Goal: Information Seeking & Learning: Check status

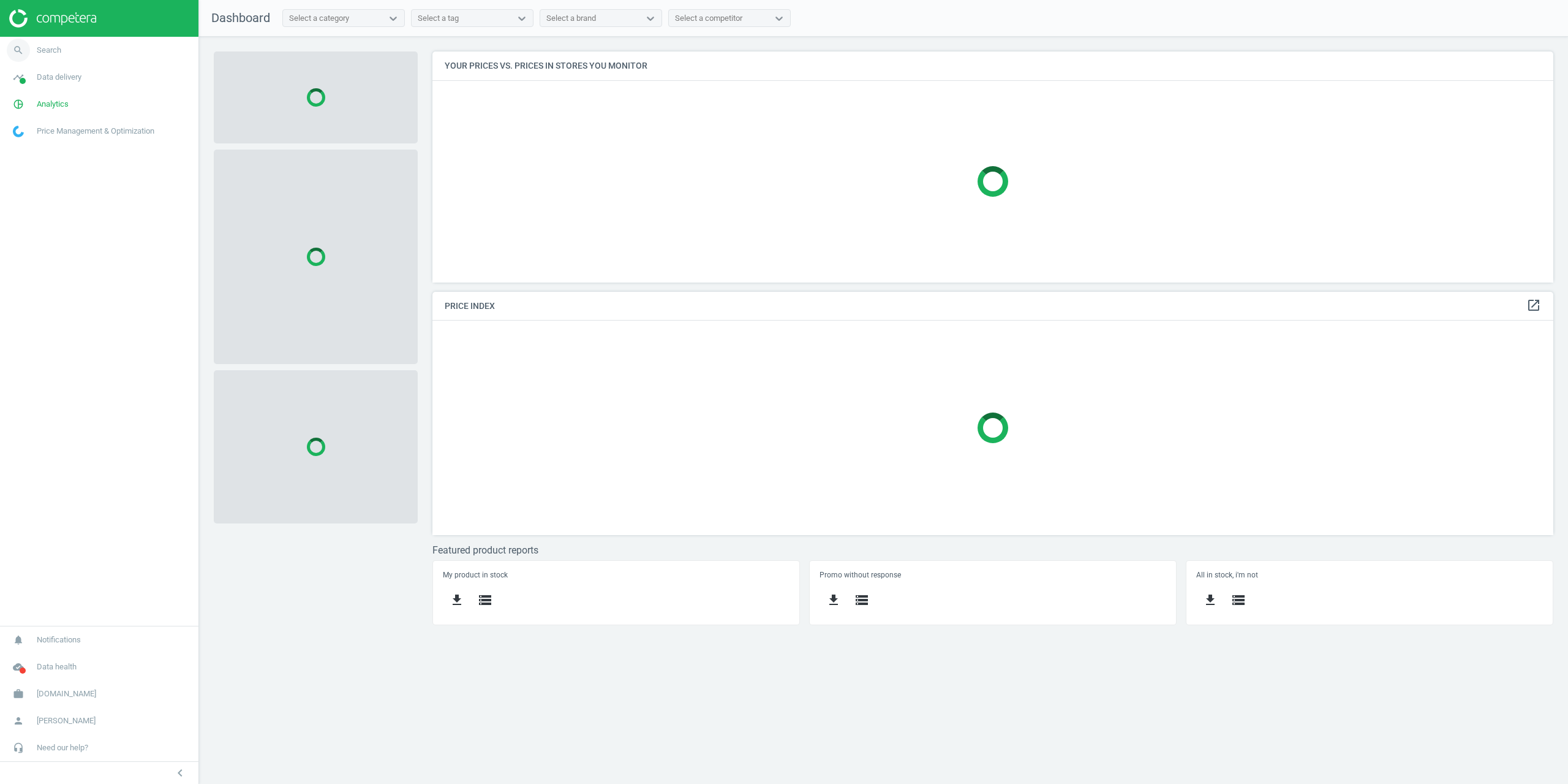
scroll to position [250, 1140]
click at [48, 44] on link "search Search" at bounding box center [99, 50] width 198 height 27
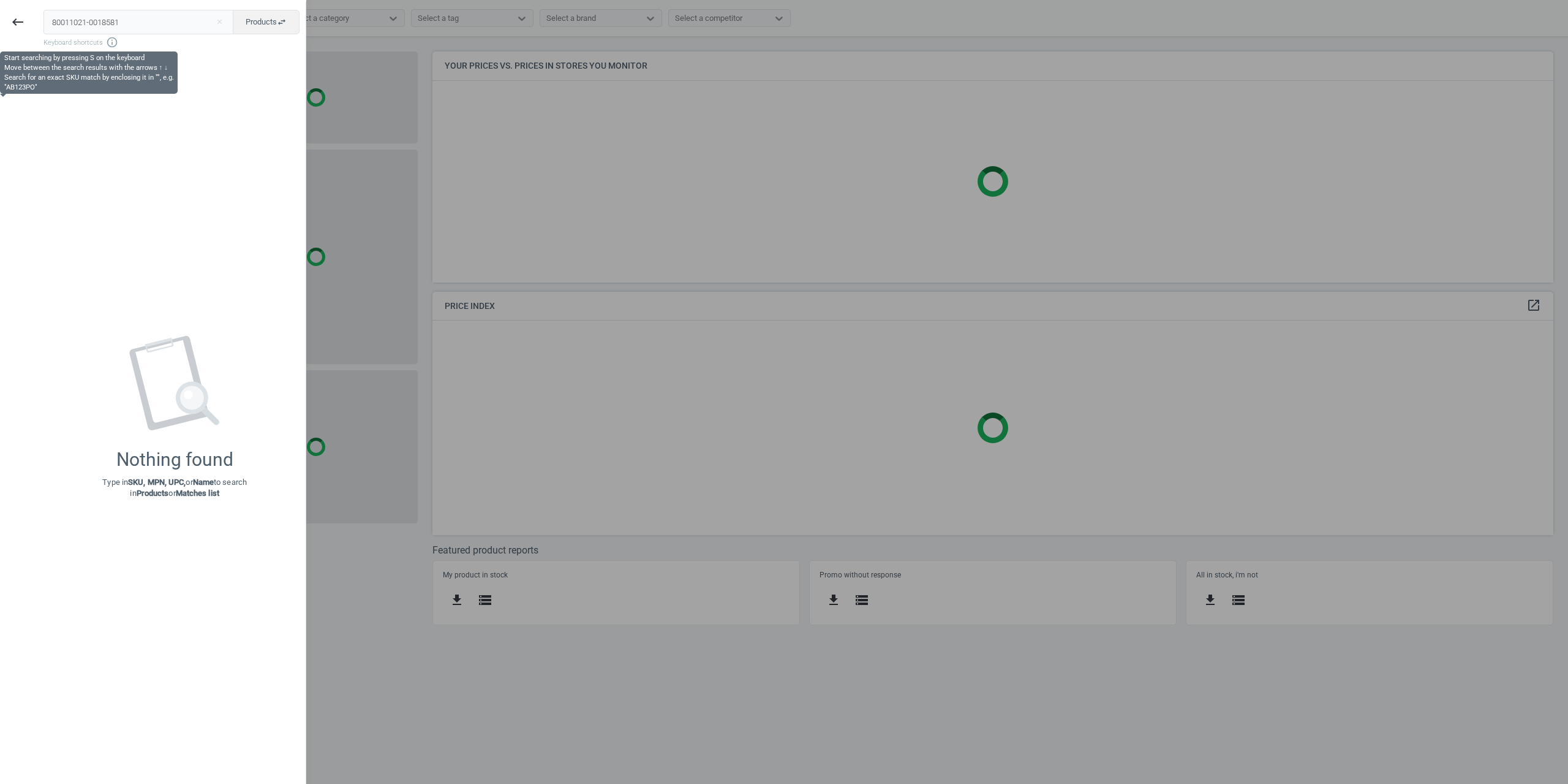
type input "80011021-0018581"
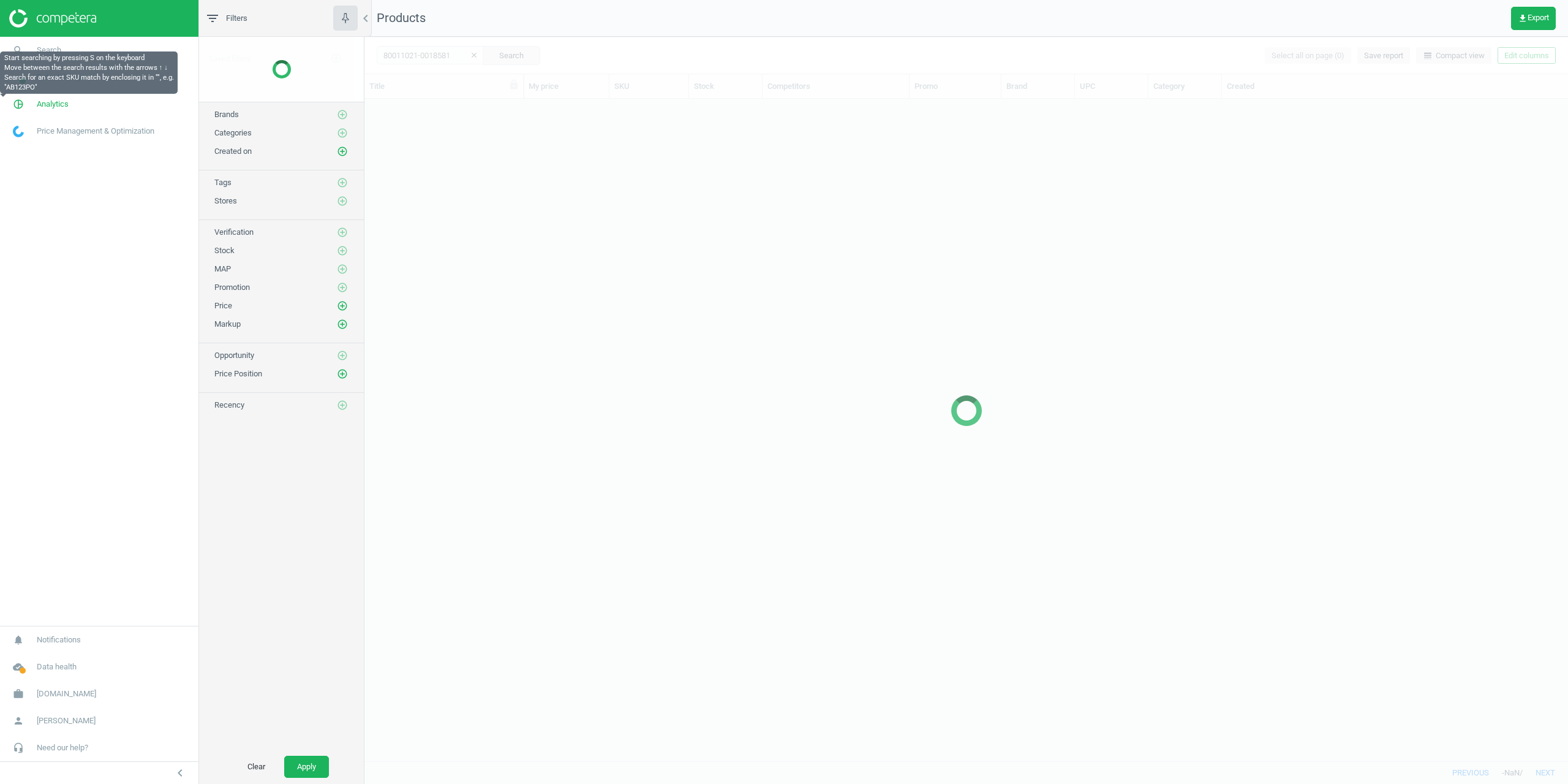
scroll to position [652, 1195]
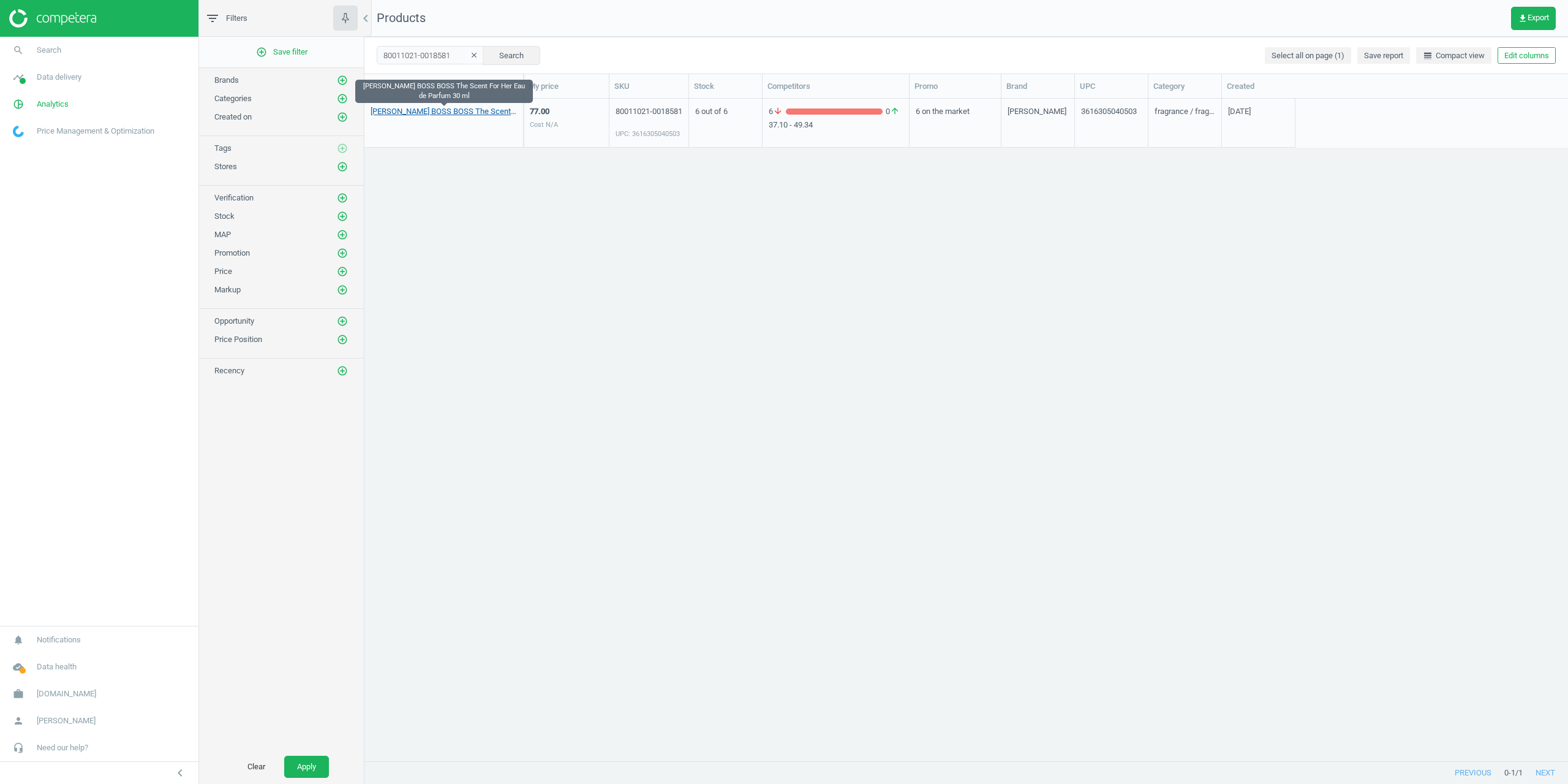
click at [416, 116] on link "[PERSON_NAME] BOSS BOSS The Scent For Her Eau de Parfum 30 ml" at bounding box center [444, 112] width 147 height 11
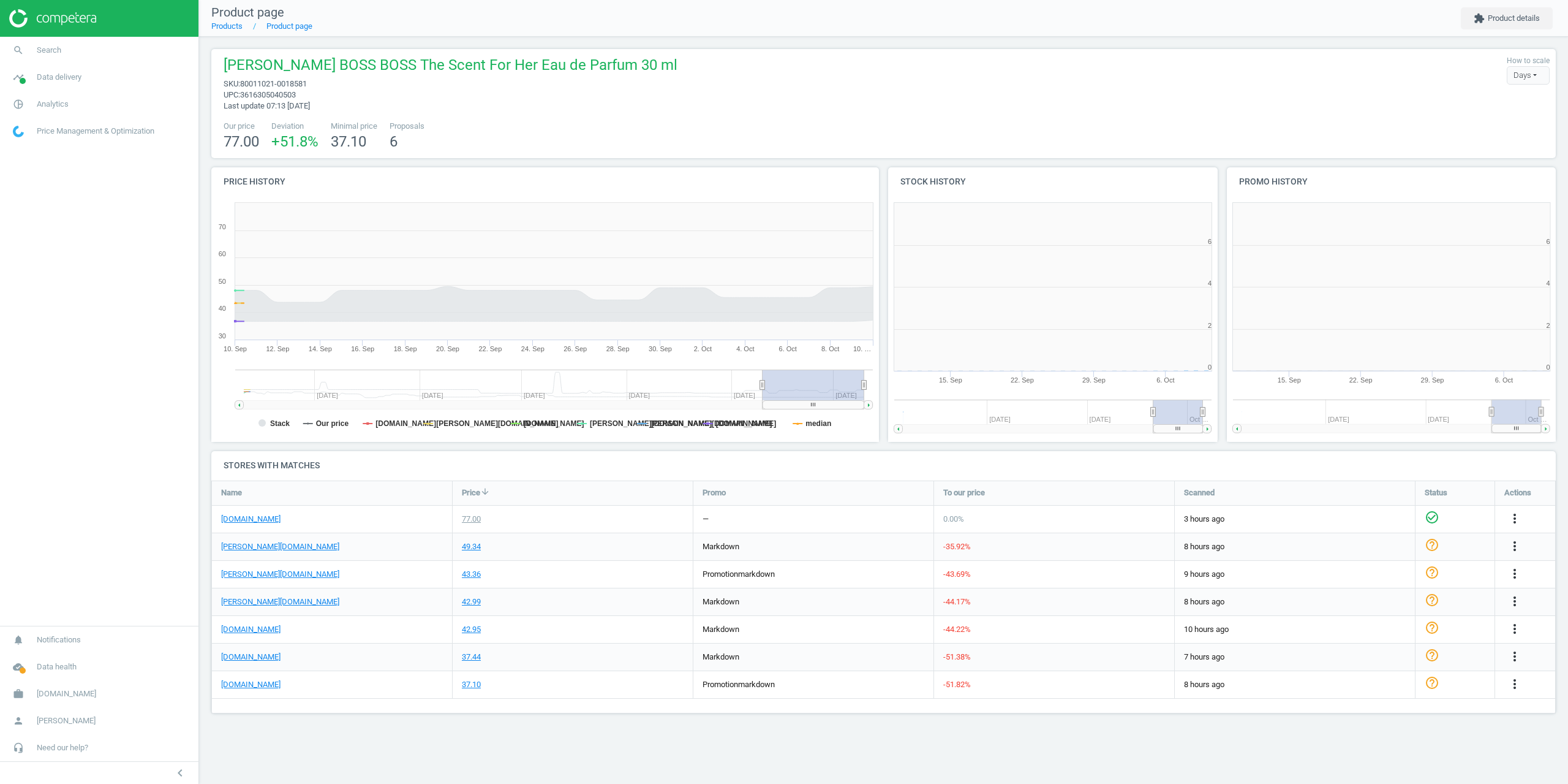
scroll to position [264, 348]
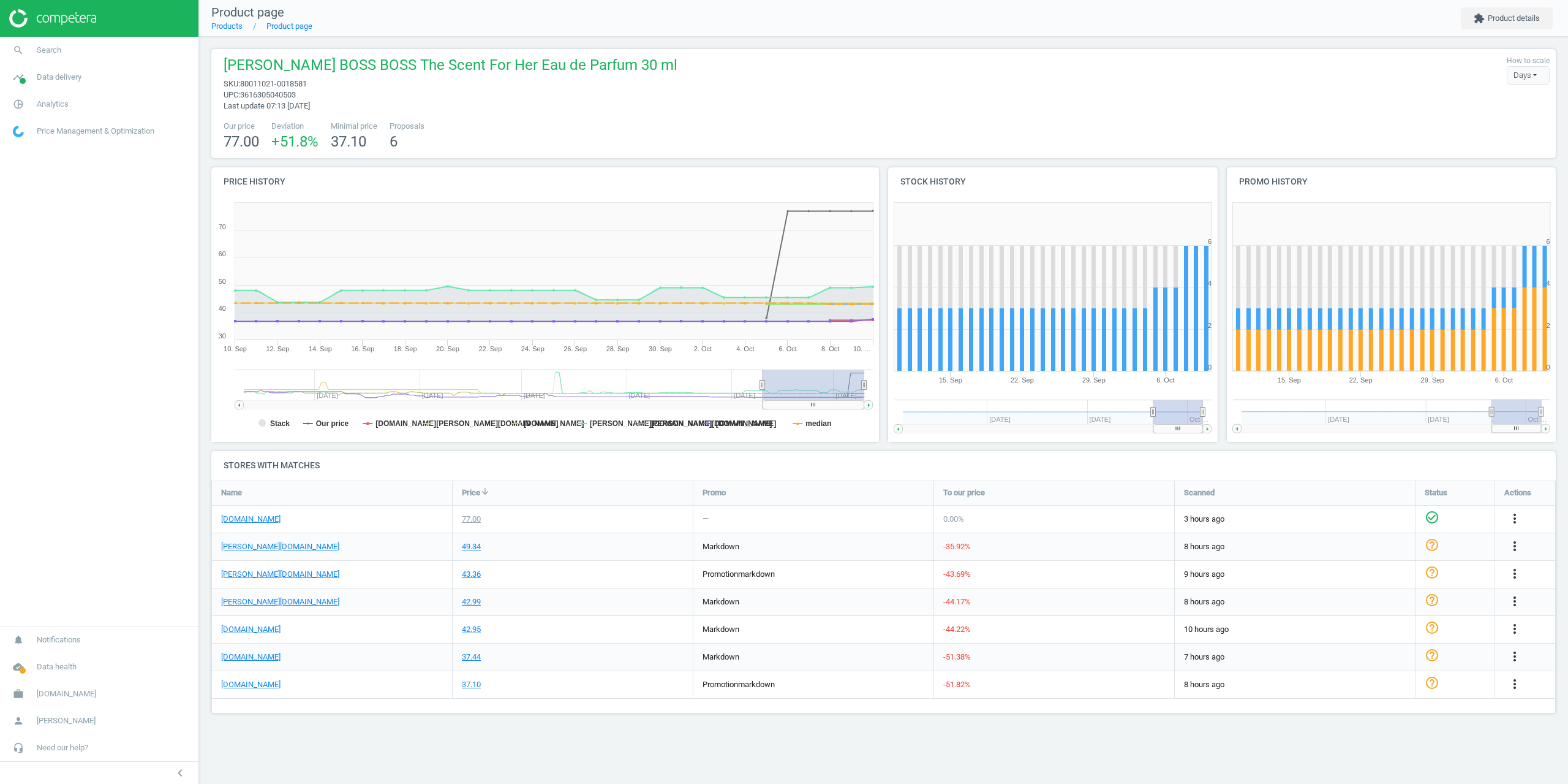
click at [994, 745] on div "Product page Products Product page extension Product details HUGO BOSS BOSS The…" at bounding box center [883, 392] width 1369 height 784
click at [472, 578] on div "43.36" at bounding box center [472, 574] width 19 height 11
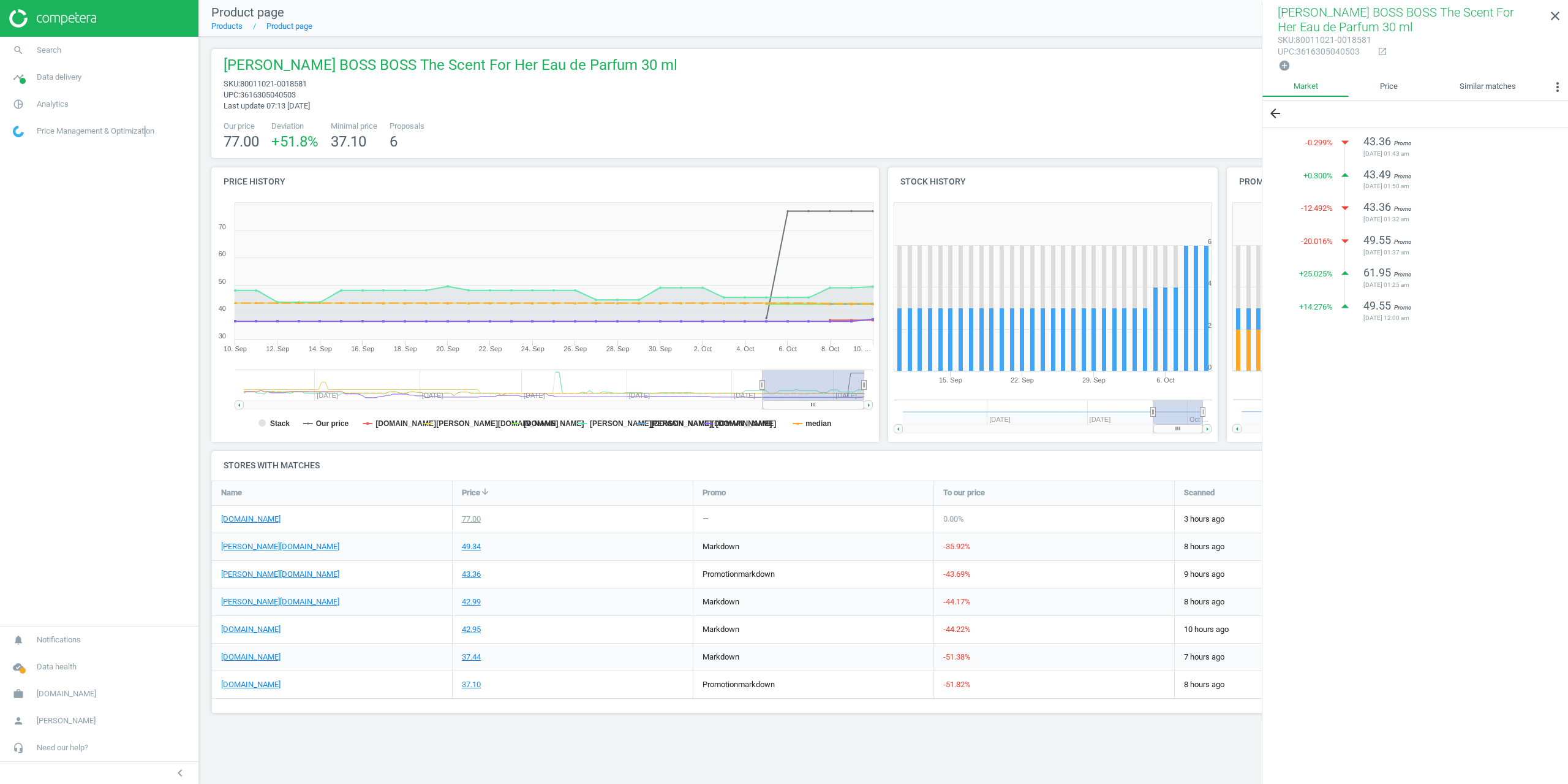
click at [149, 453] on nav "search Search timeline Data delivery Overview Matches dashboard Matches Rematch…" at bounding box center [99, 331] width 198 height 589
click at [36, 56] on span "search" at bounding box center [18, 50] width 37 height 27
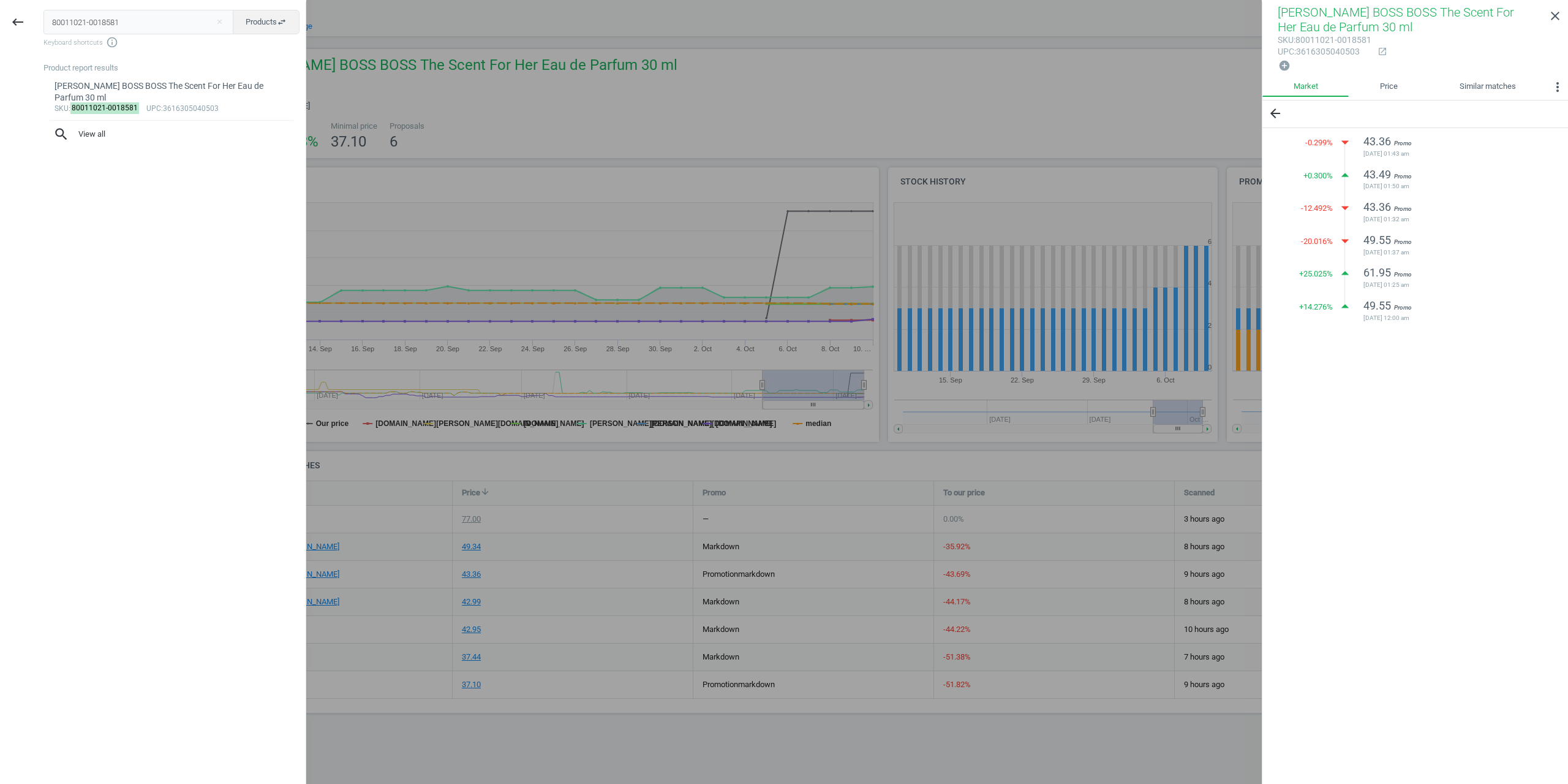
drag, startPoint x: 142, startPoint y: 18, endPoint x: 0, endPoint y: 22, distance: 142.1
click at [0, 22] on div "keyboard_backspace 80011021-0018581 close Products swap_horiz Keyboard shortcut…" at bounding box center [153, 394] width 306 height 784
type input "80011021-0018583"
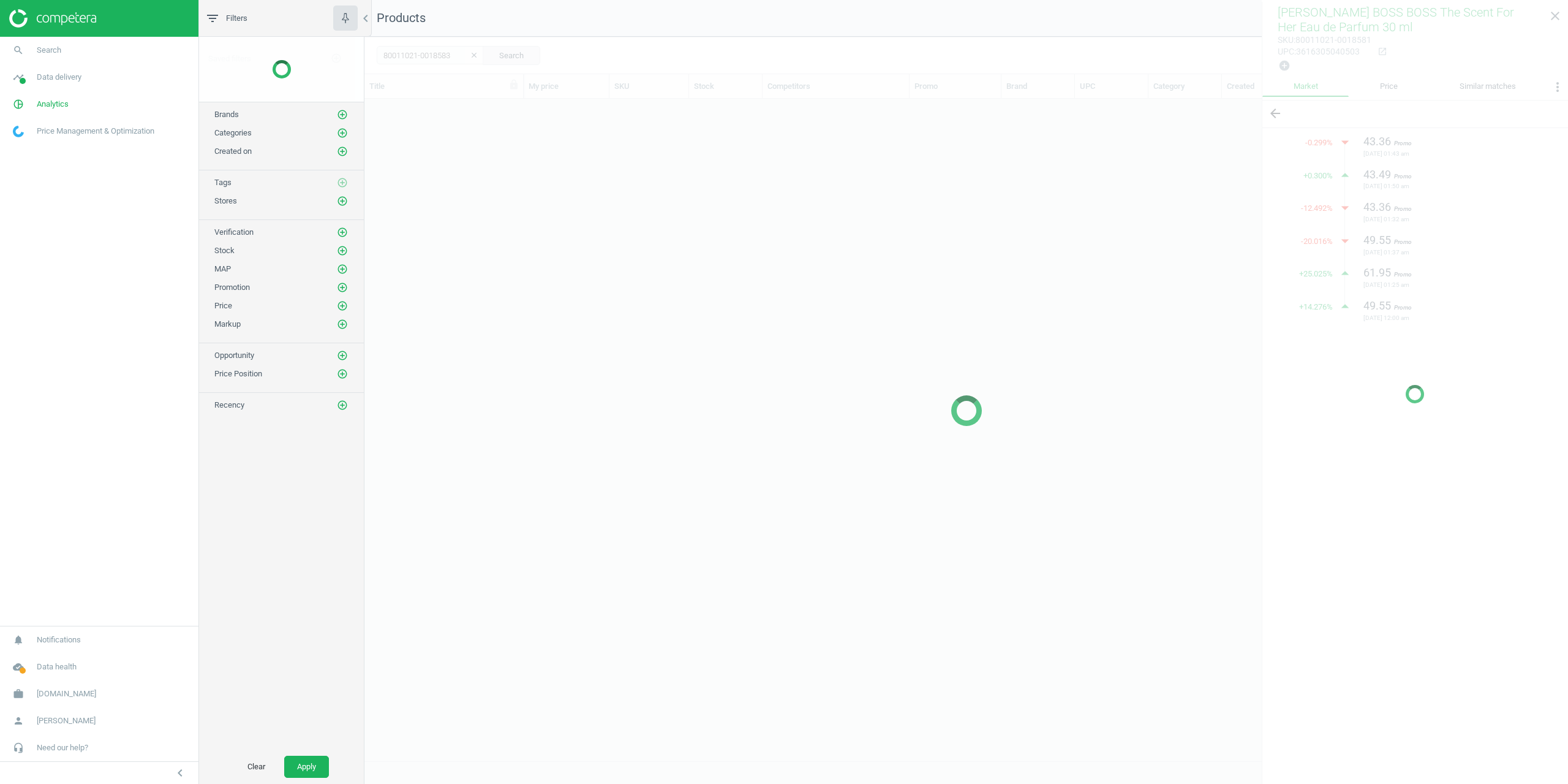
scroll to position [652, 1195]
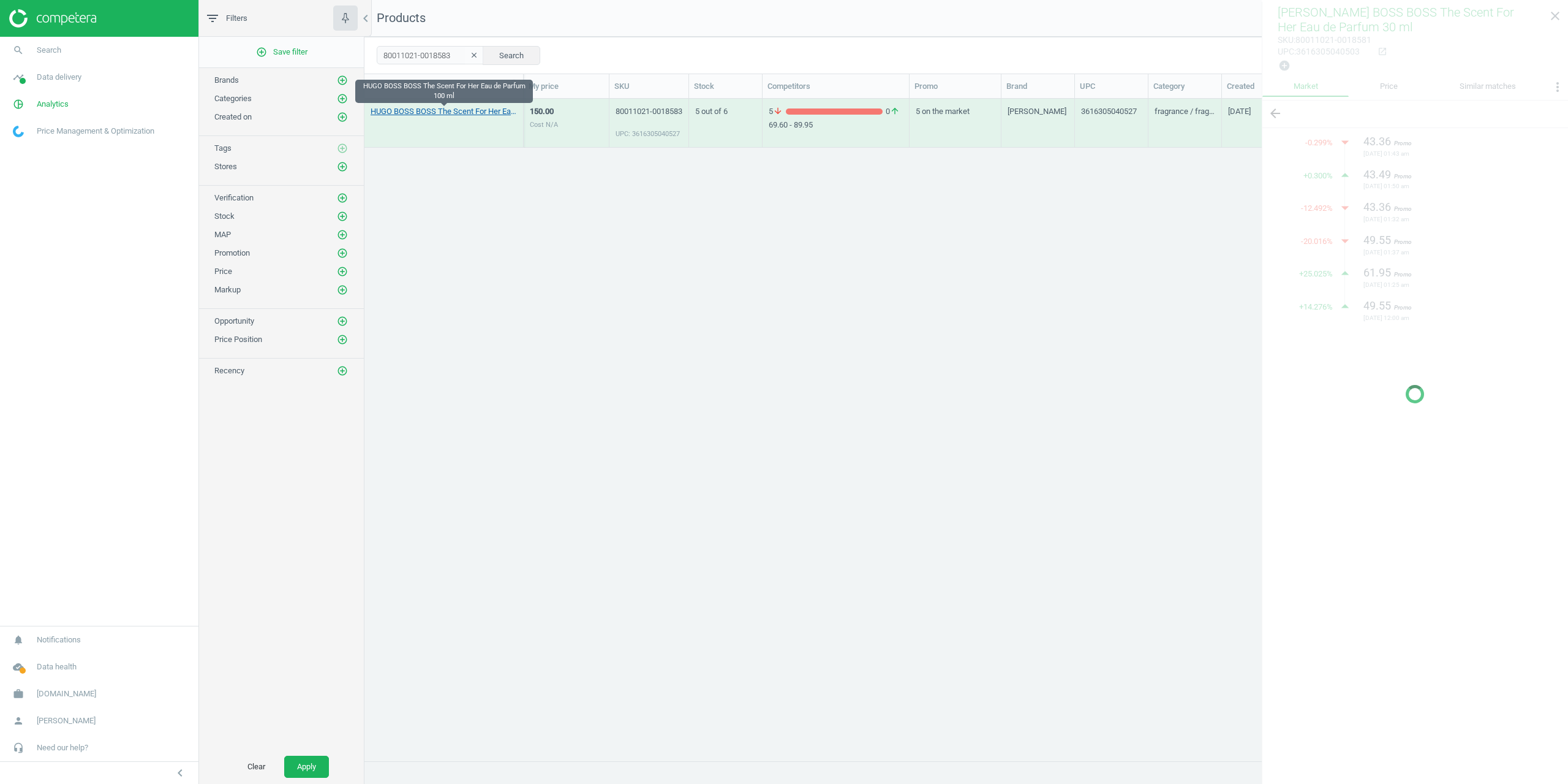
click at [428, 114] on link "HUGO BOSS BOSS The Scent For Her Eau de Parfum 100 ml" at bounding box center [444, 112] width 147 height 11
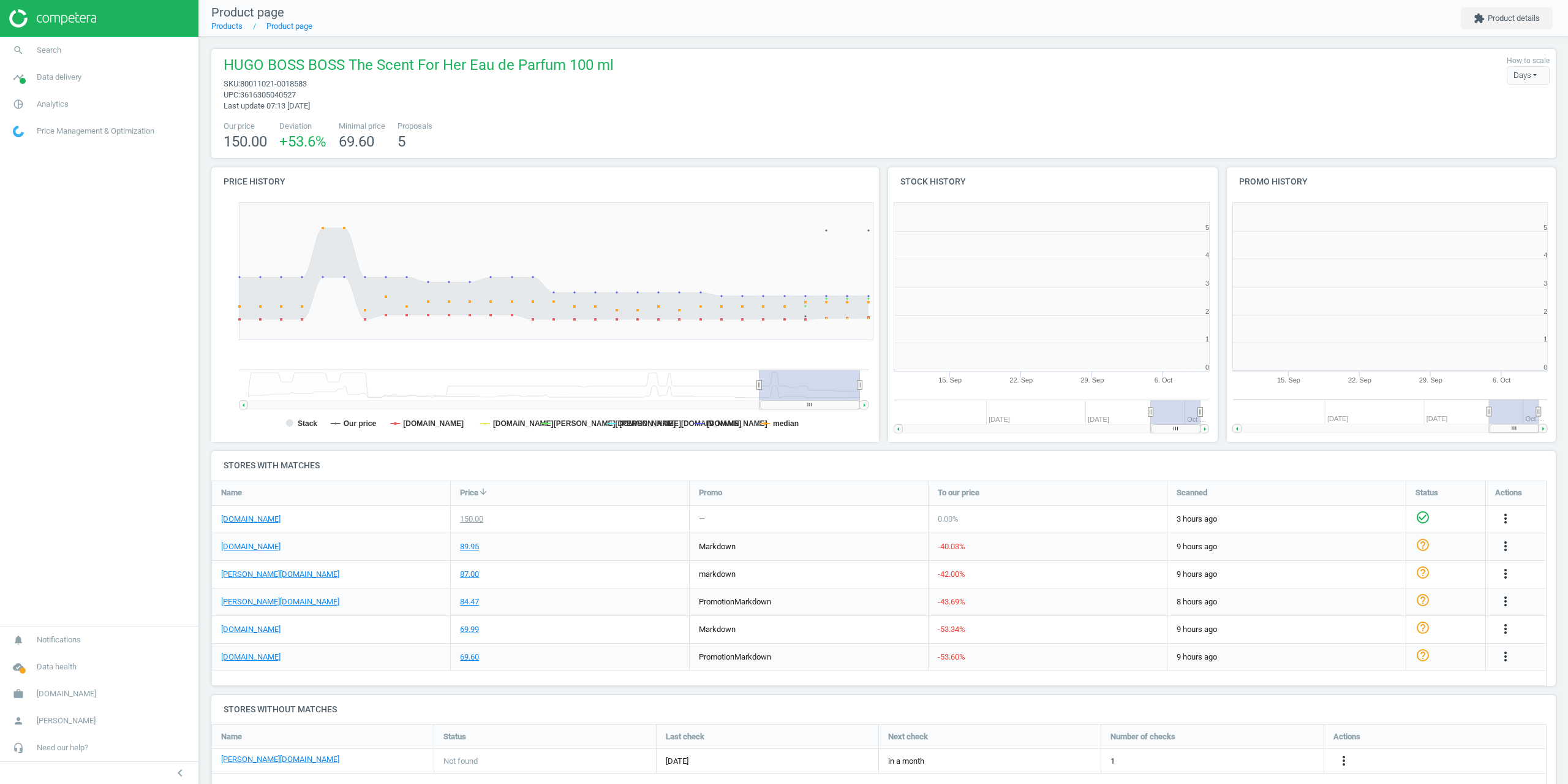
scroll to position [6, 6]
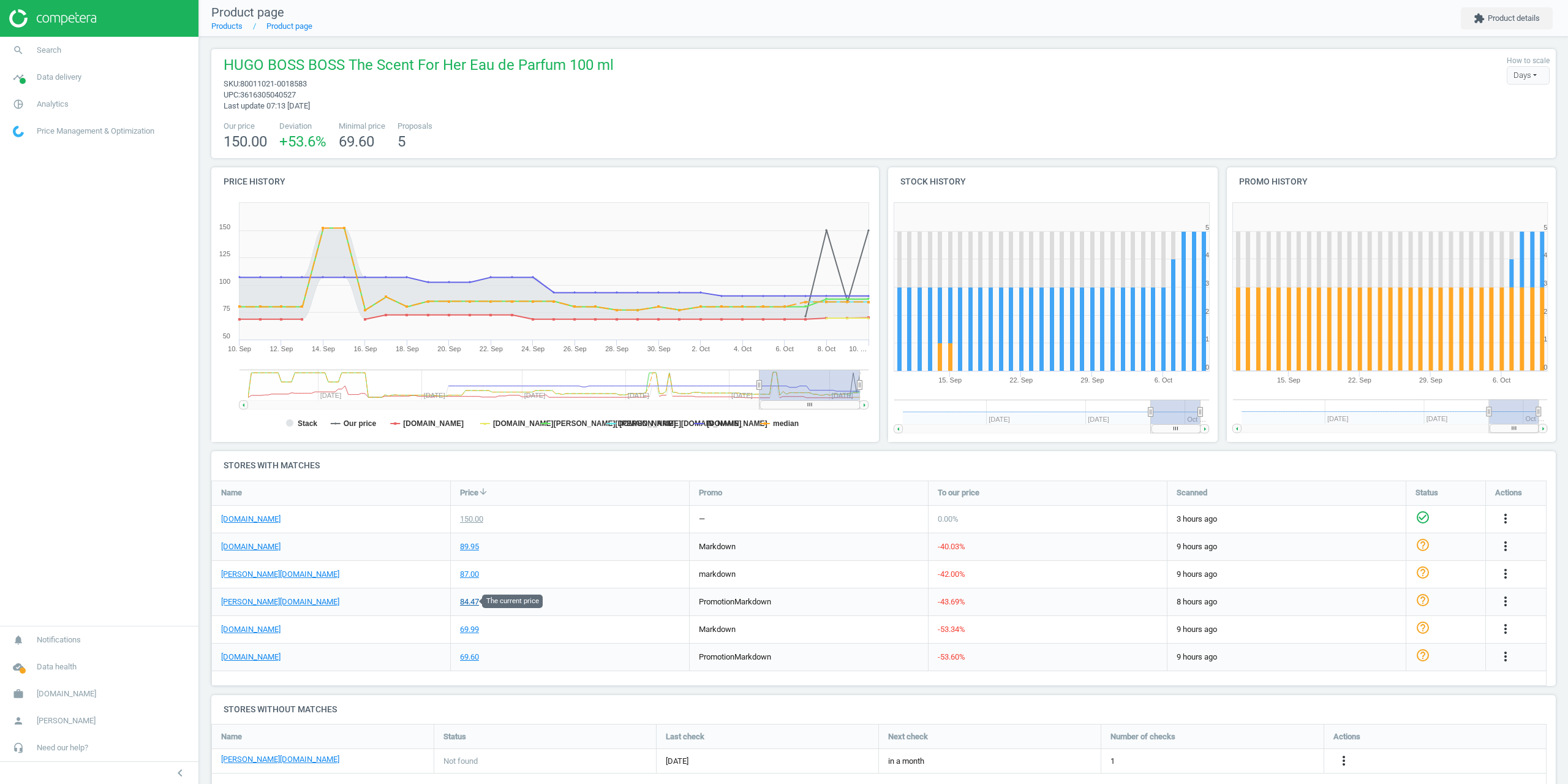
click at [465, 601] on div "84.47" at bounding box center [470, 602] width 19 height 11
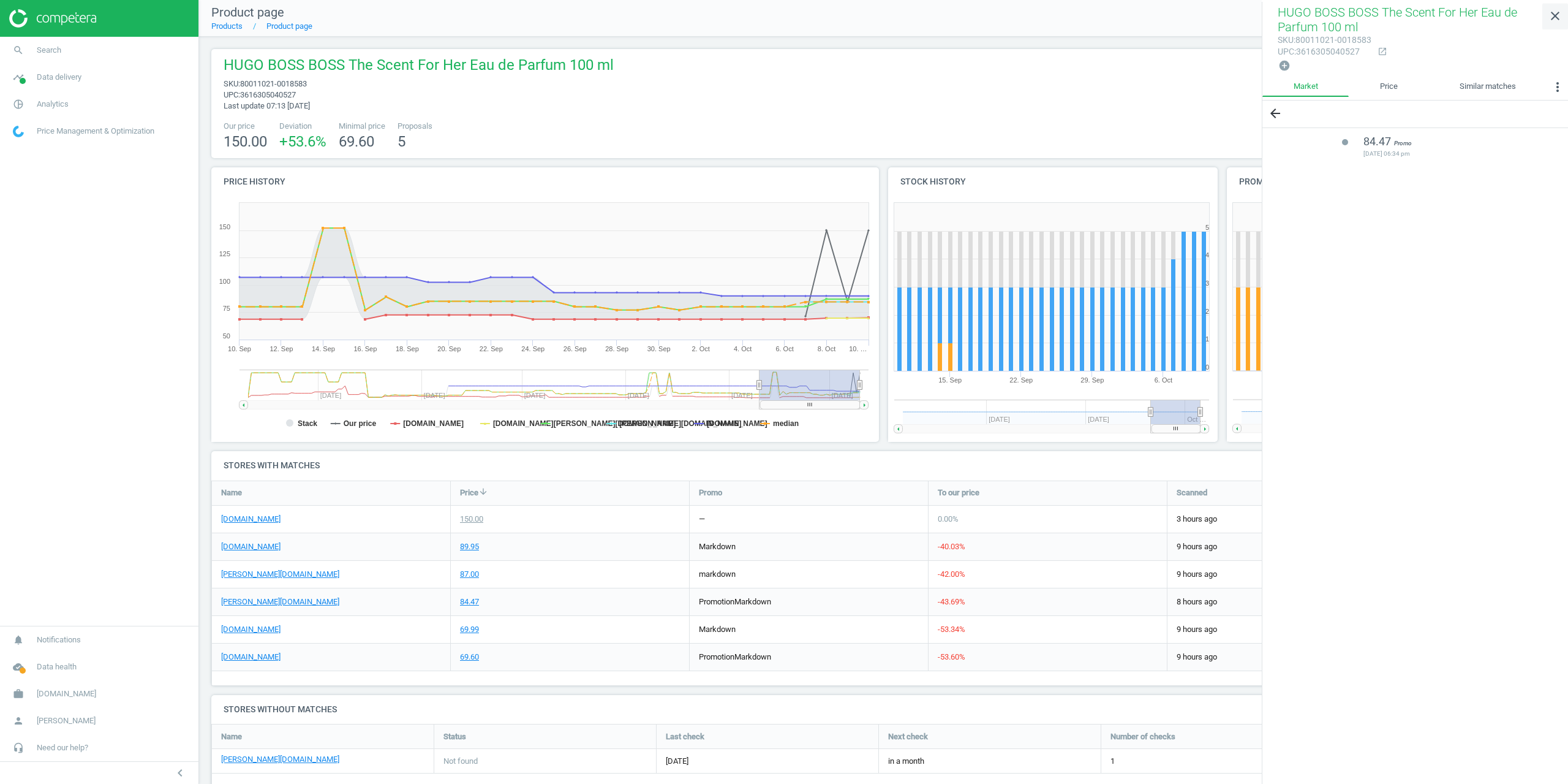
click at [1552, 20] on icon "close" at bounding box center [1555, 16] width 15 height 15
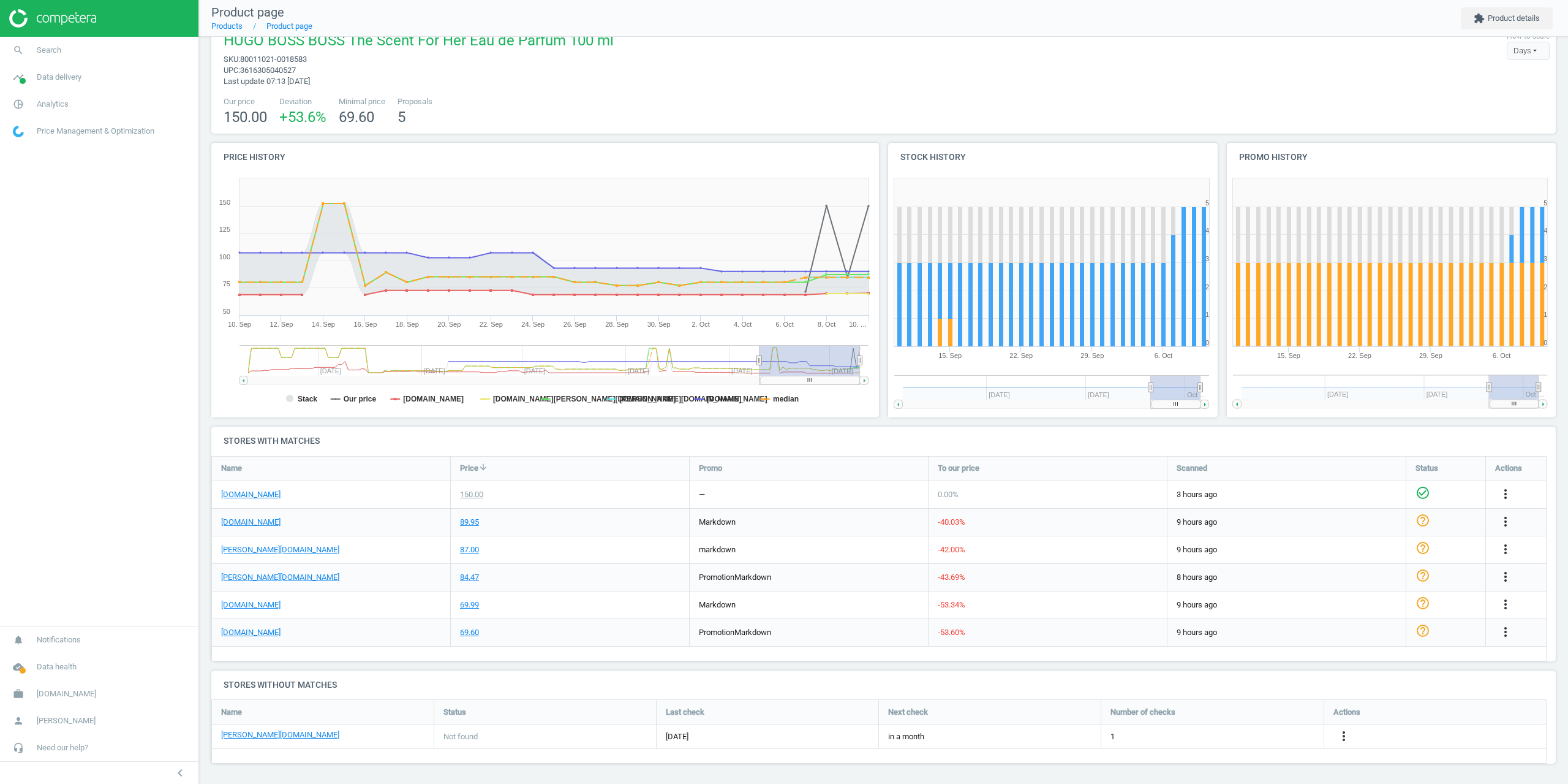
scroll to position [26, 0]
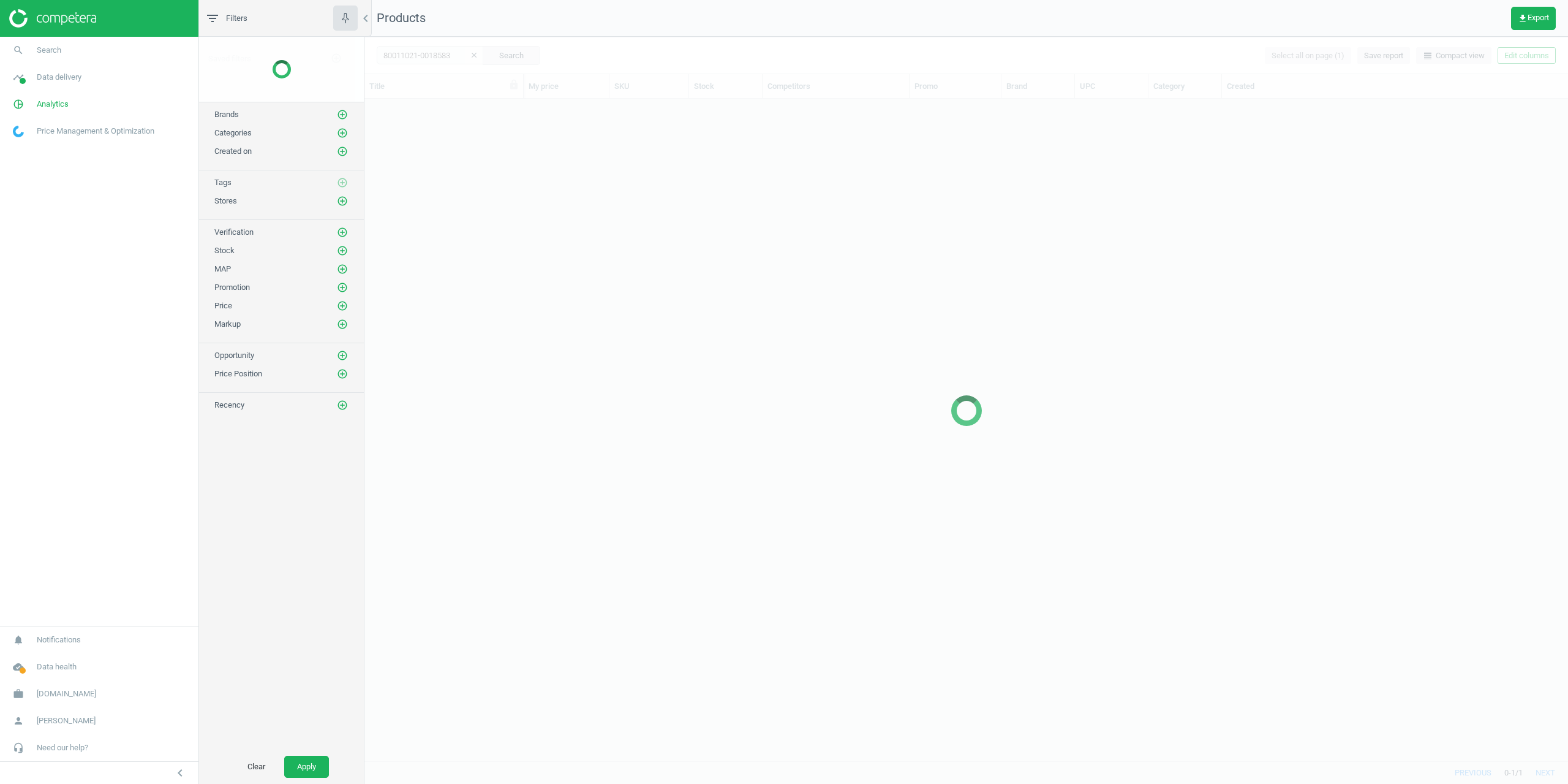
scroll to position [652, 1195]
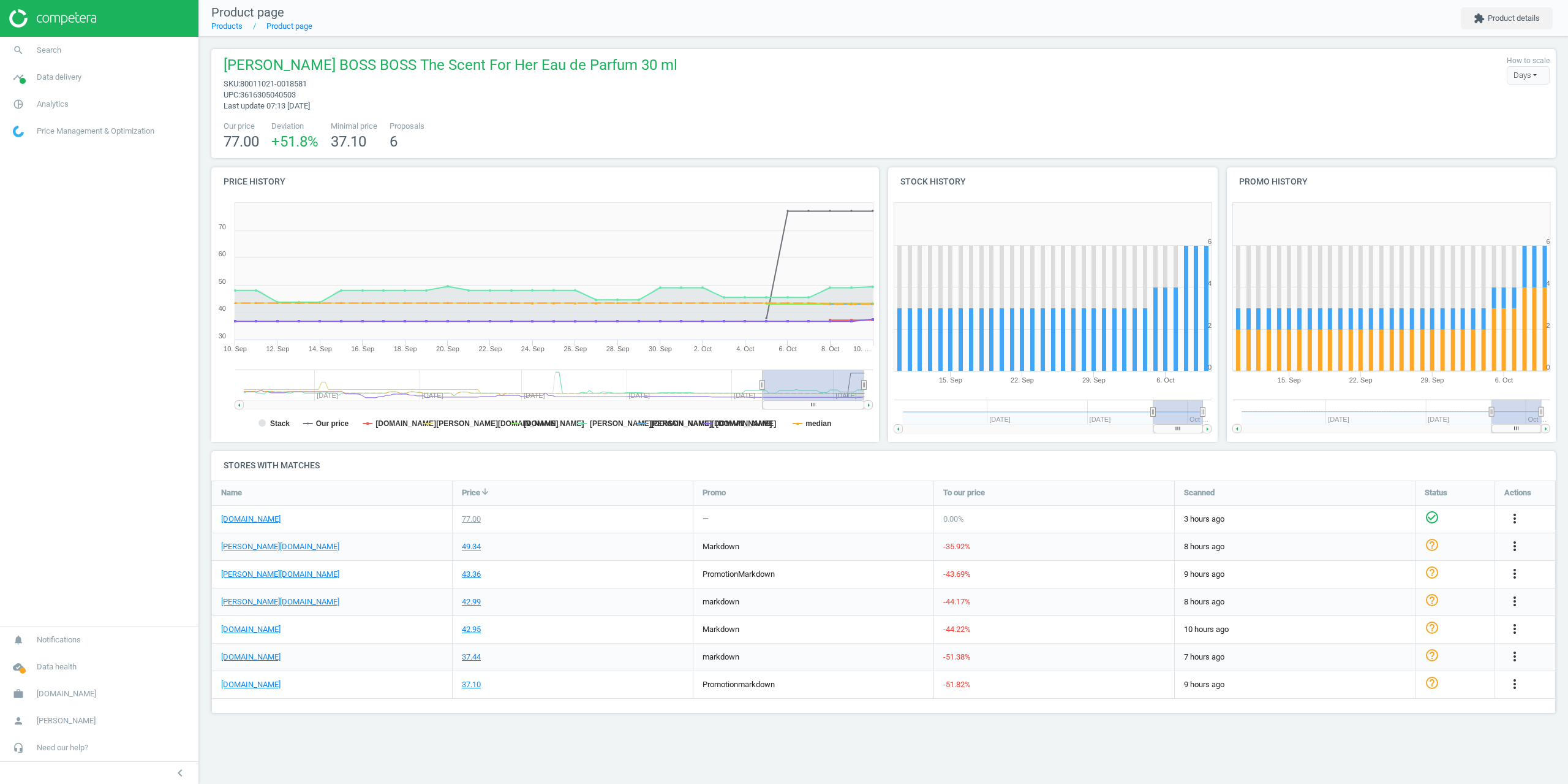
drag, startPoint x: 1098, startPoint y: 148, endPoint x: 1103, endPoint y: 157, distance: 10.3
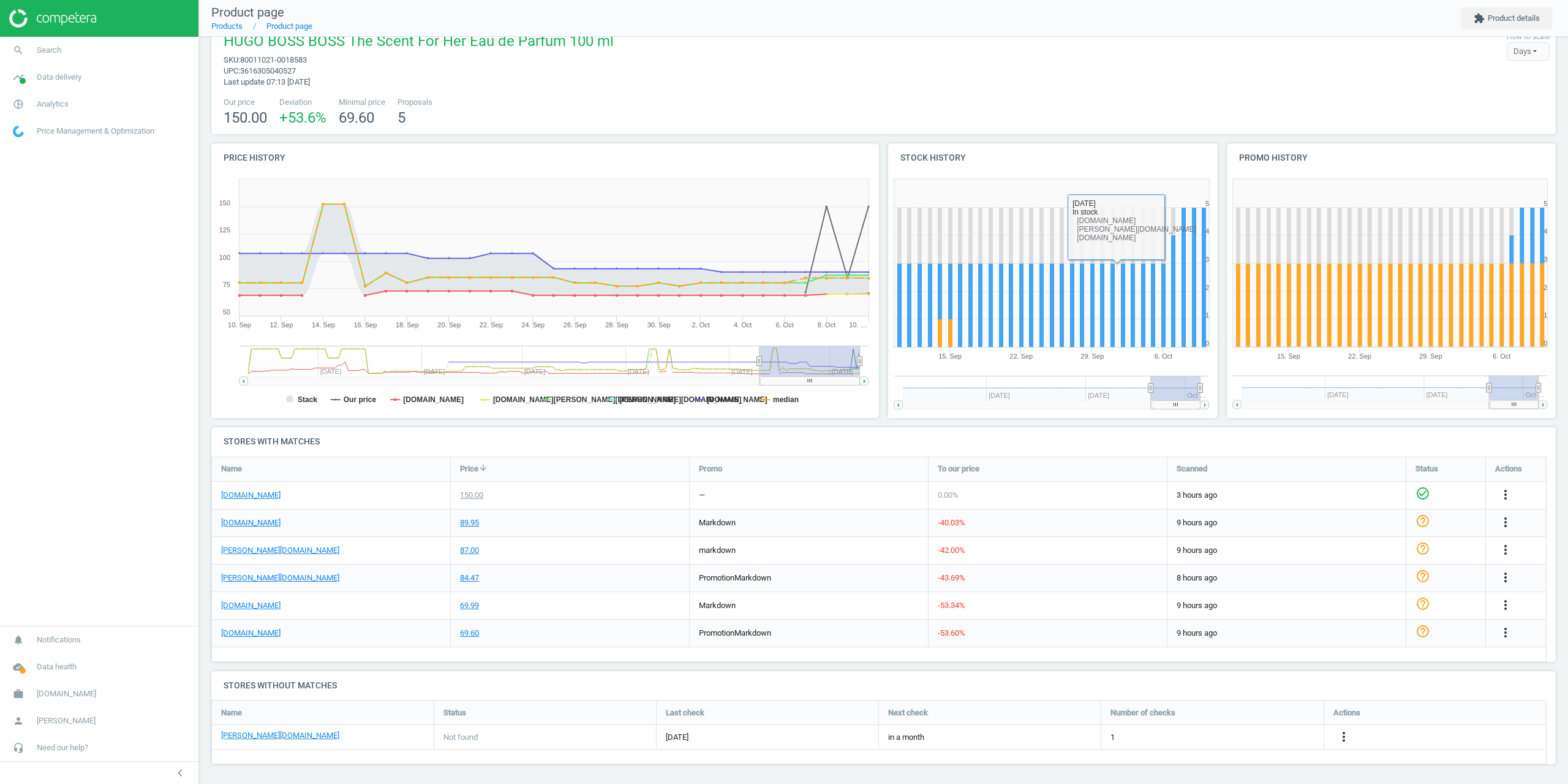
scroll to position [26, 0]
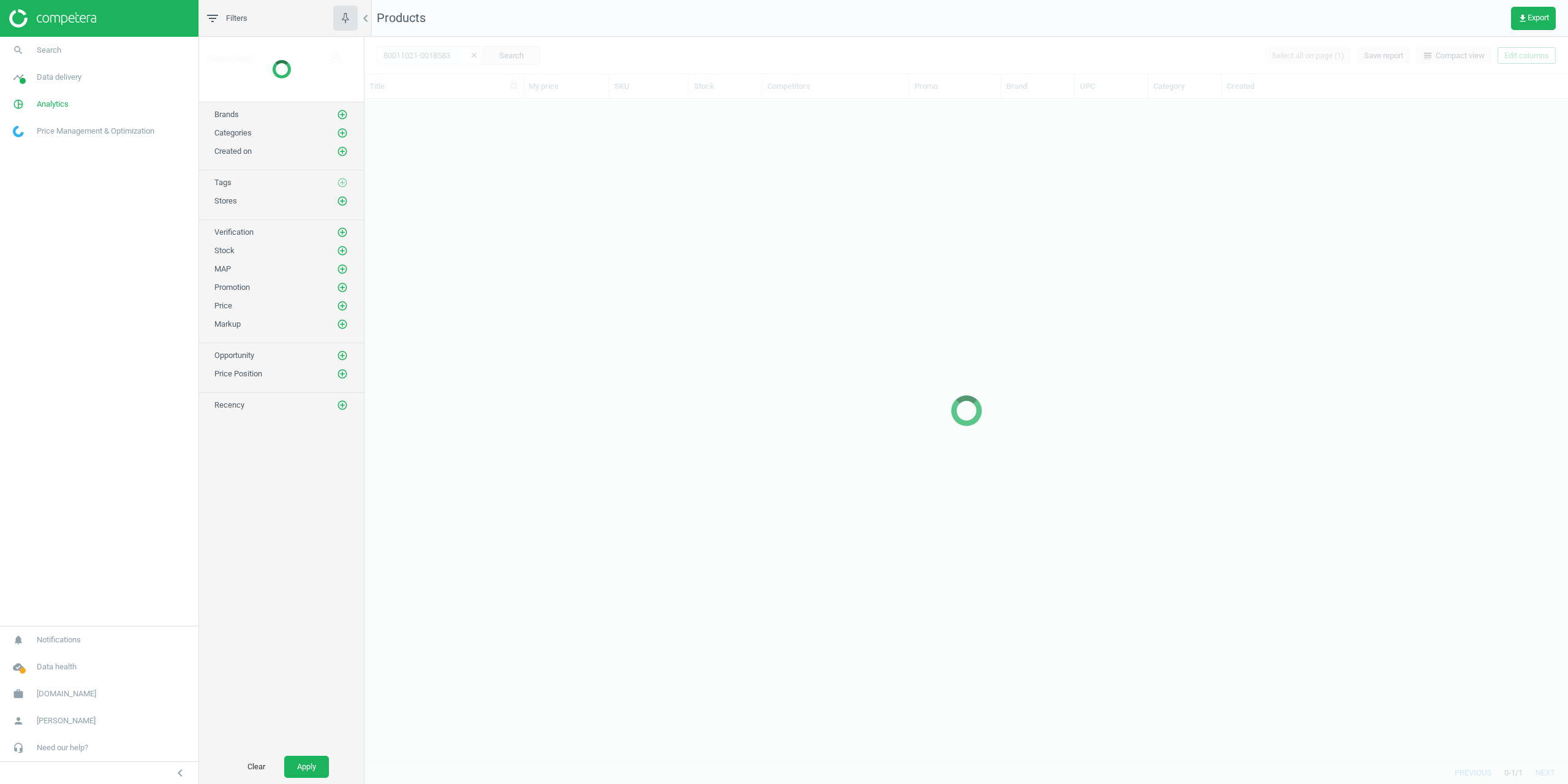
scroll to position [652, 1195]
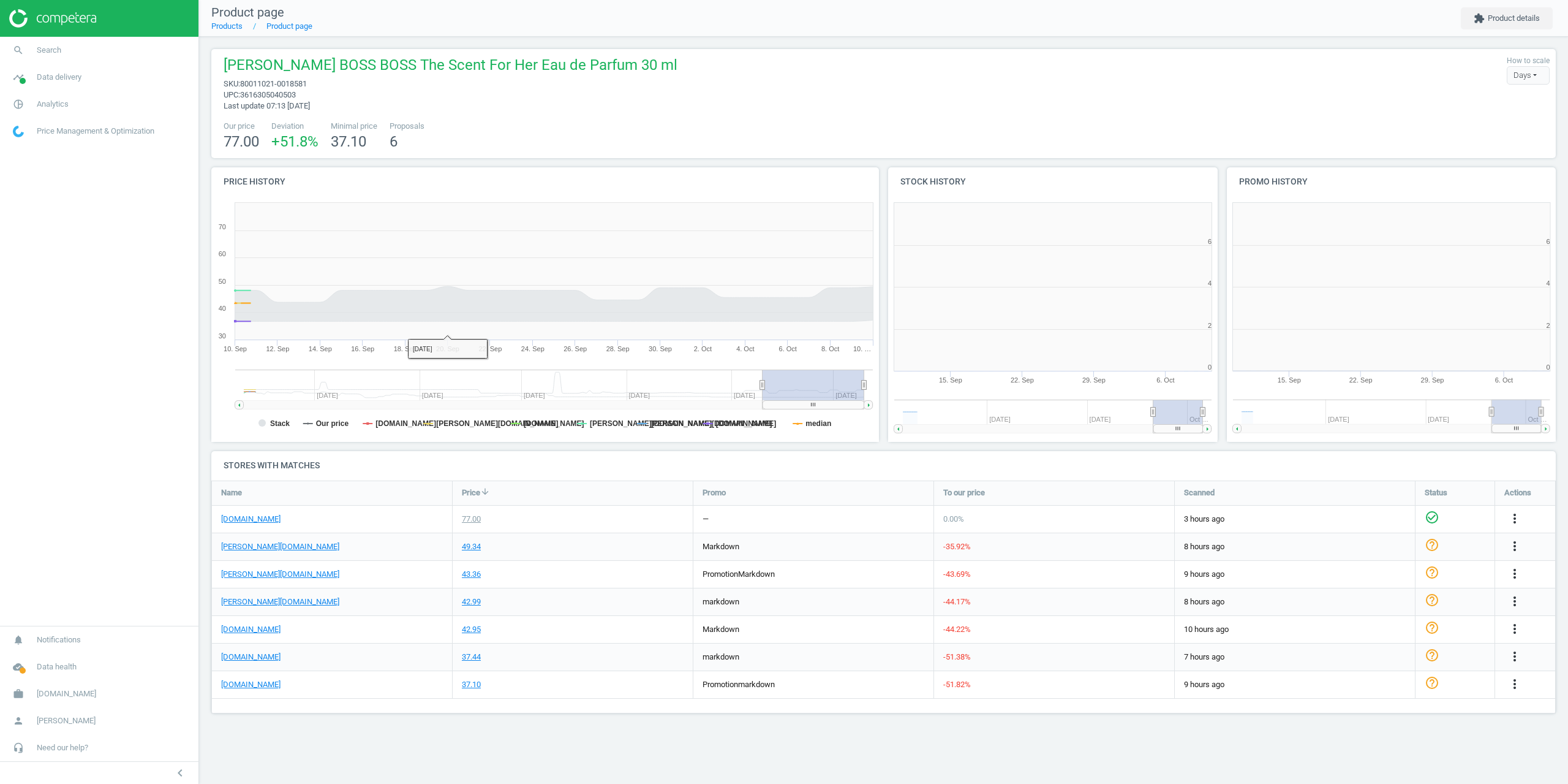
scroll to position [264, 687]
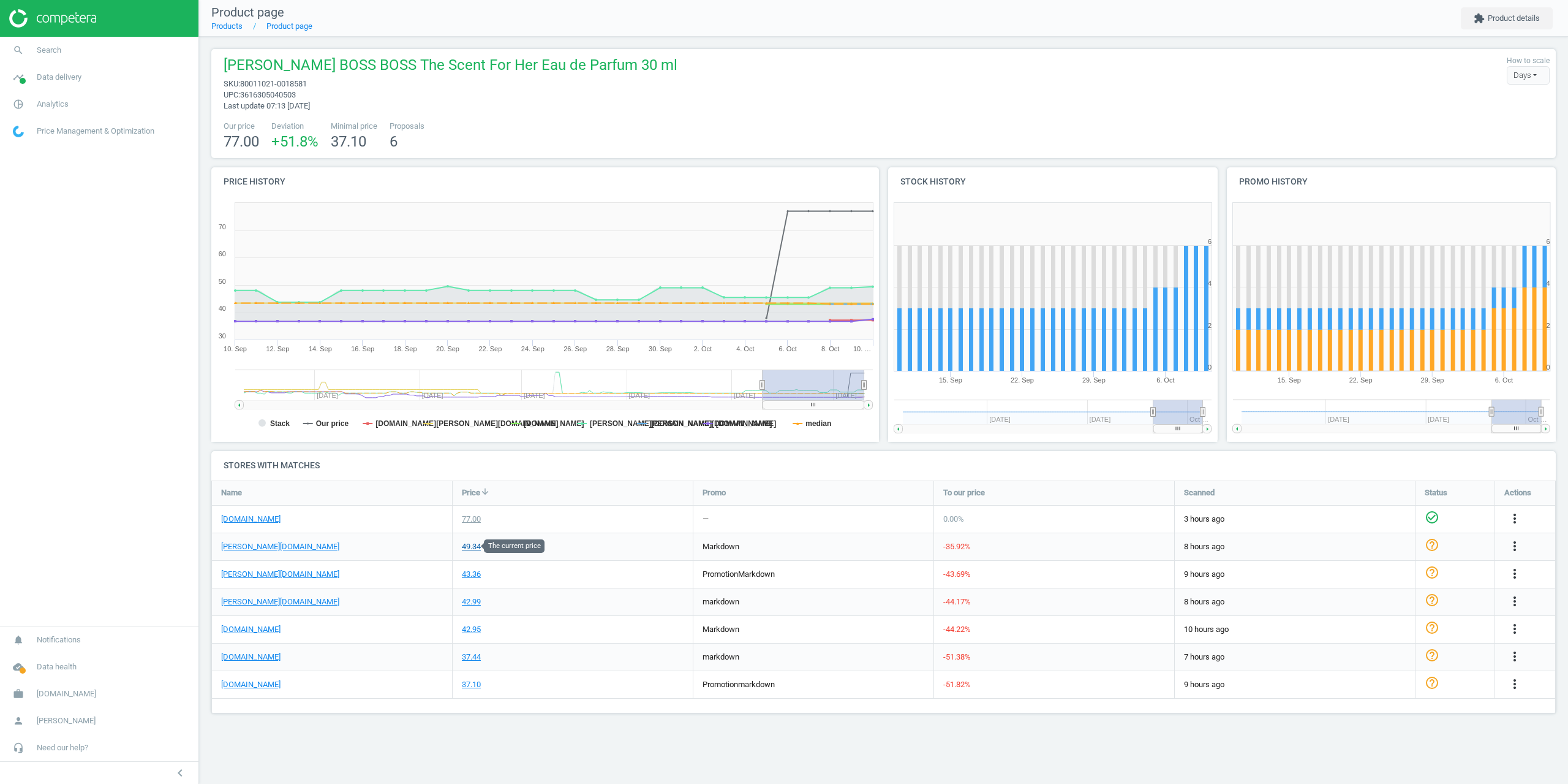
click at [467, 549] on div "49.34" at bounding box center [472, 547] width 19 height 11
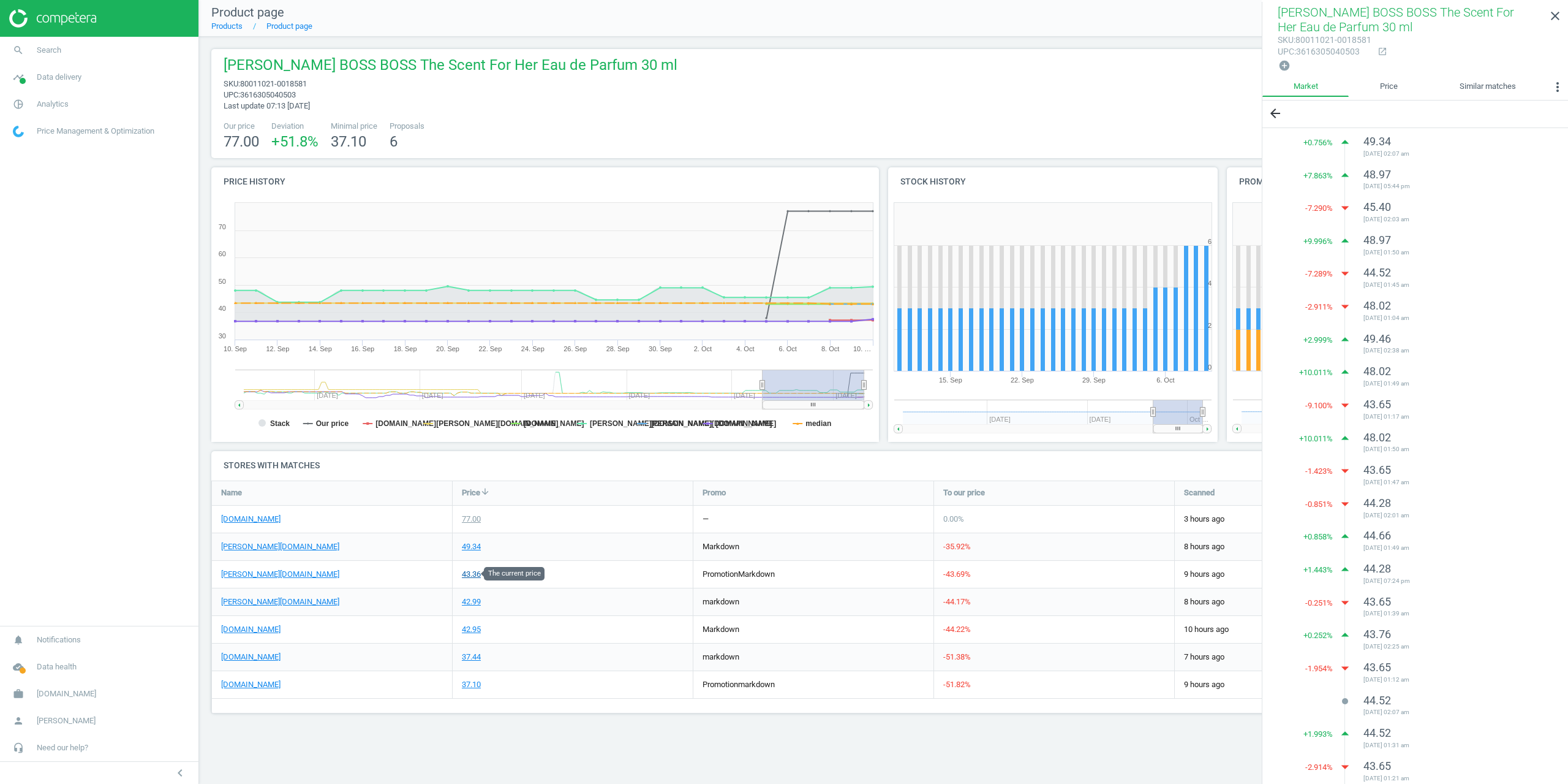
click at [467, 573] on div "43.36" at bounding box center [472, 574] width 19 height 11
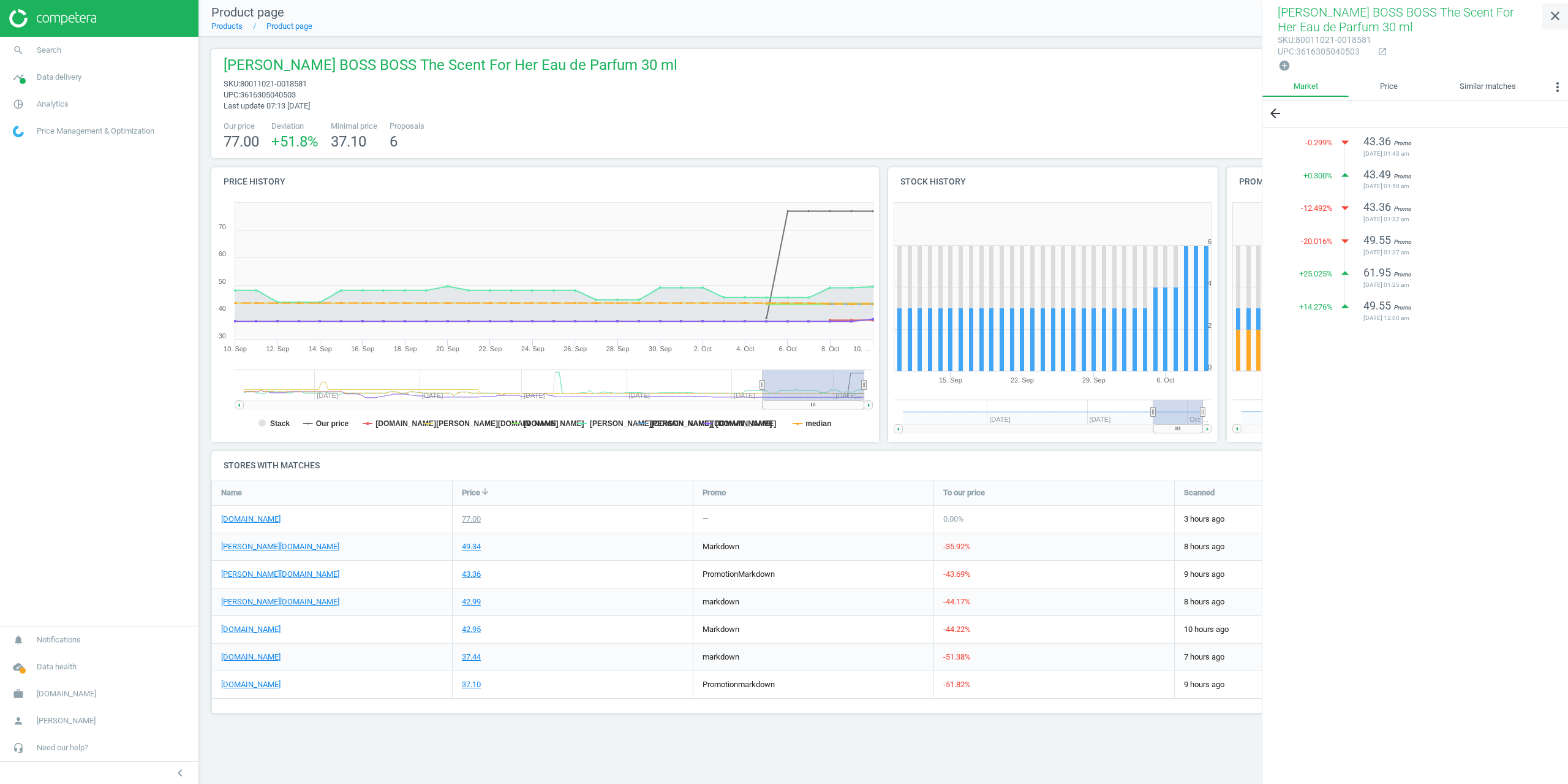
click at [1557, 18] on icon "close" at bounding box center [1555, 16] width 15 height 15
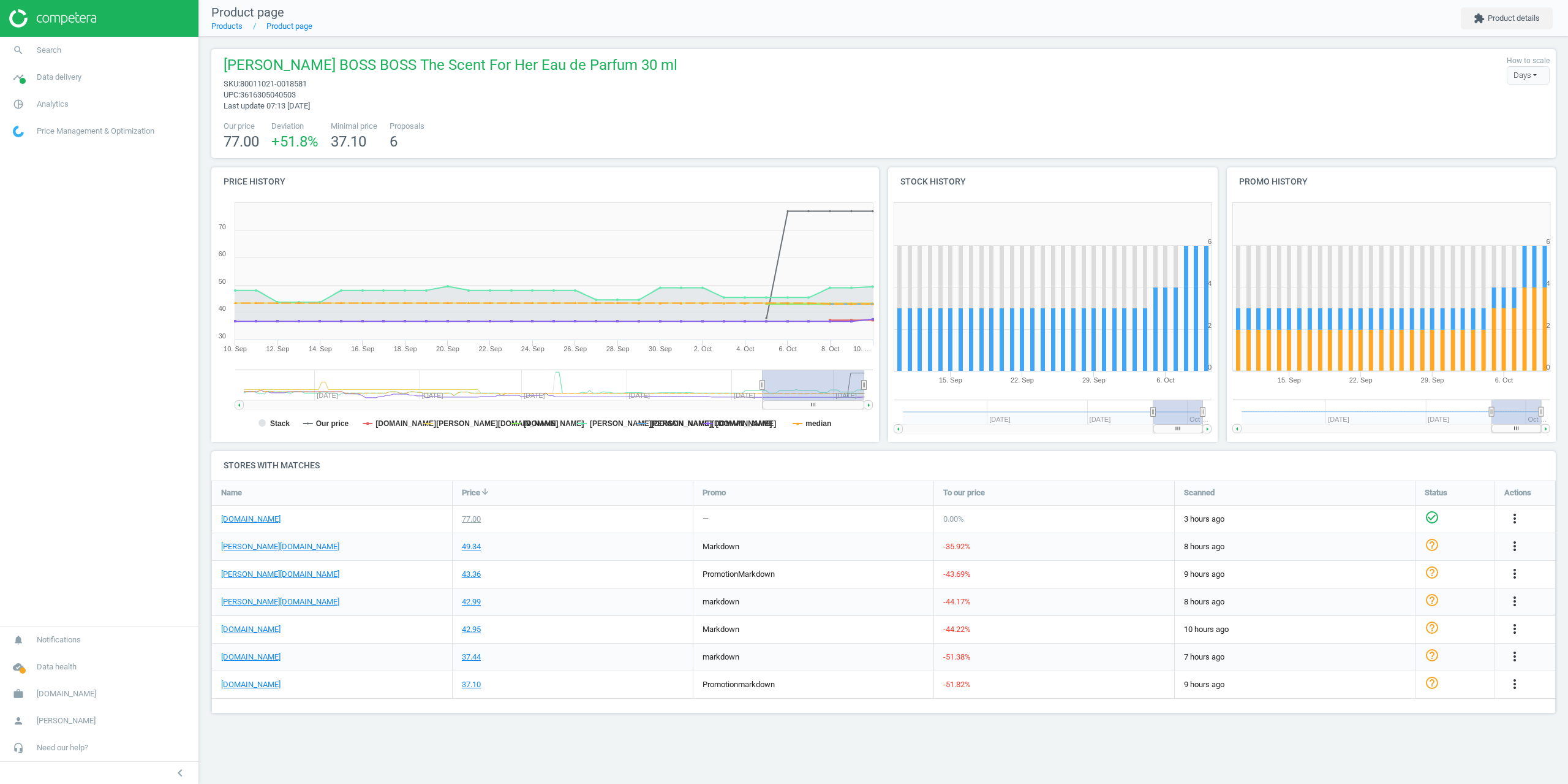
drag, startPoint x: 639, startPoint y: 112, endPoint x: 621, endPoint y: 107, distance: 18.7
click at [639, 112] on div "[PERSON_NAME] BOSS BOSS The Scent For Her Eau de Parfum 30 ml sku : 80011021-00…" at bounding box center [883, 104] width 1344 height 109
click at [458, 571] on div "43.36" at bounding box center [572, 574] width 240 height 27
click at [464, 571] on div "43.36" at bounding box center [472, 574] width 19 height 11
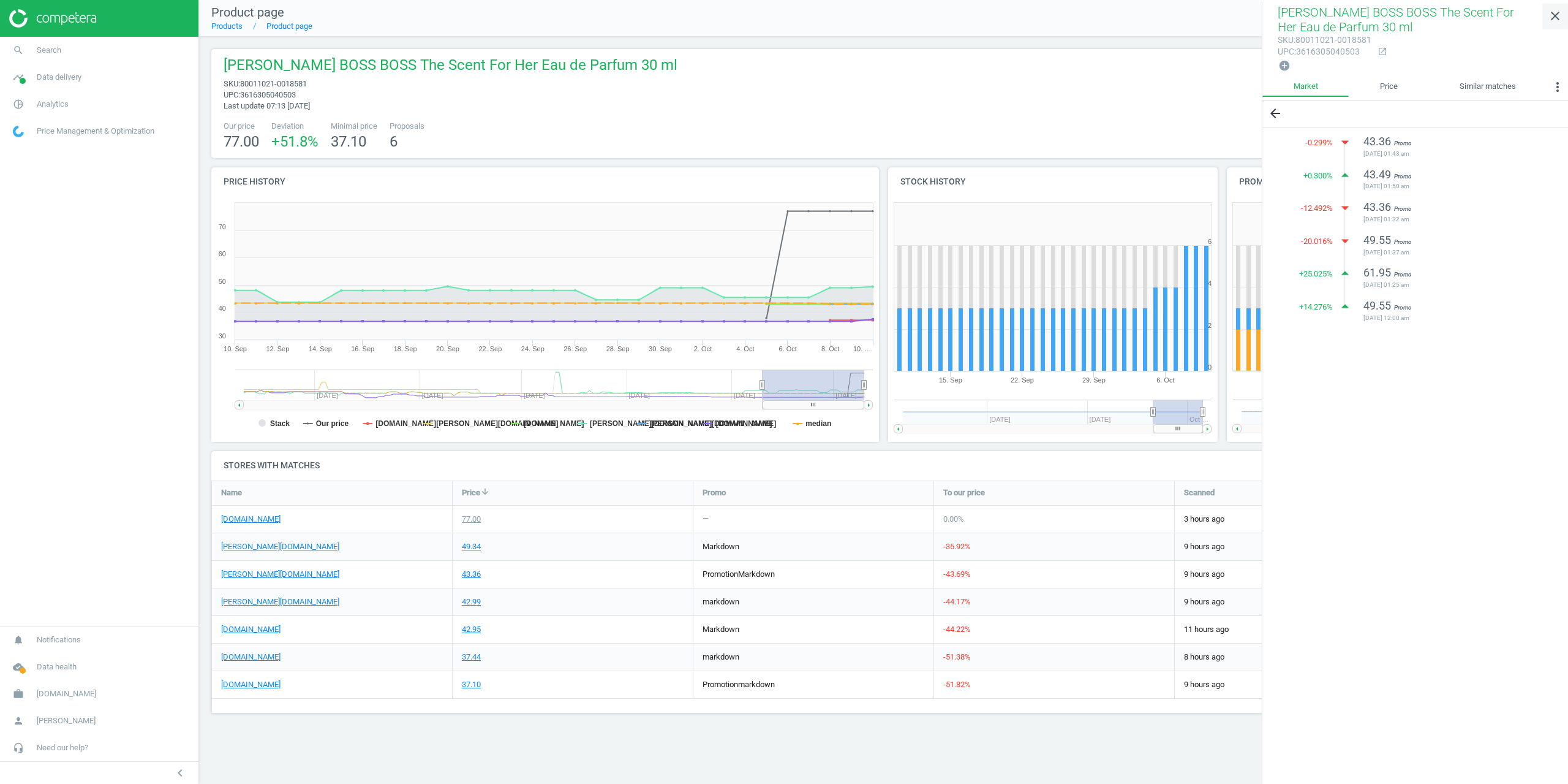
click at [1558, 15] on icon "close" at bounding box center [1555, 16] width 15 height 15
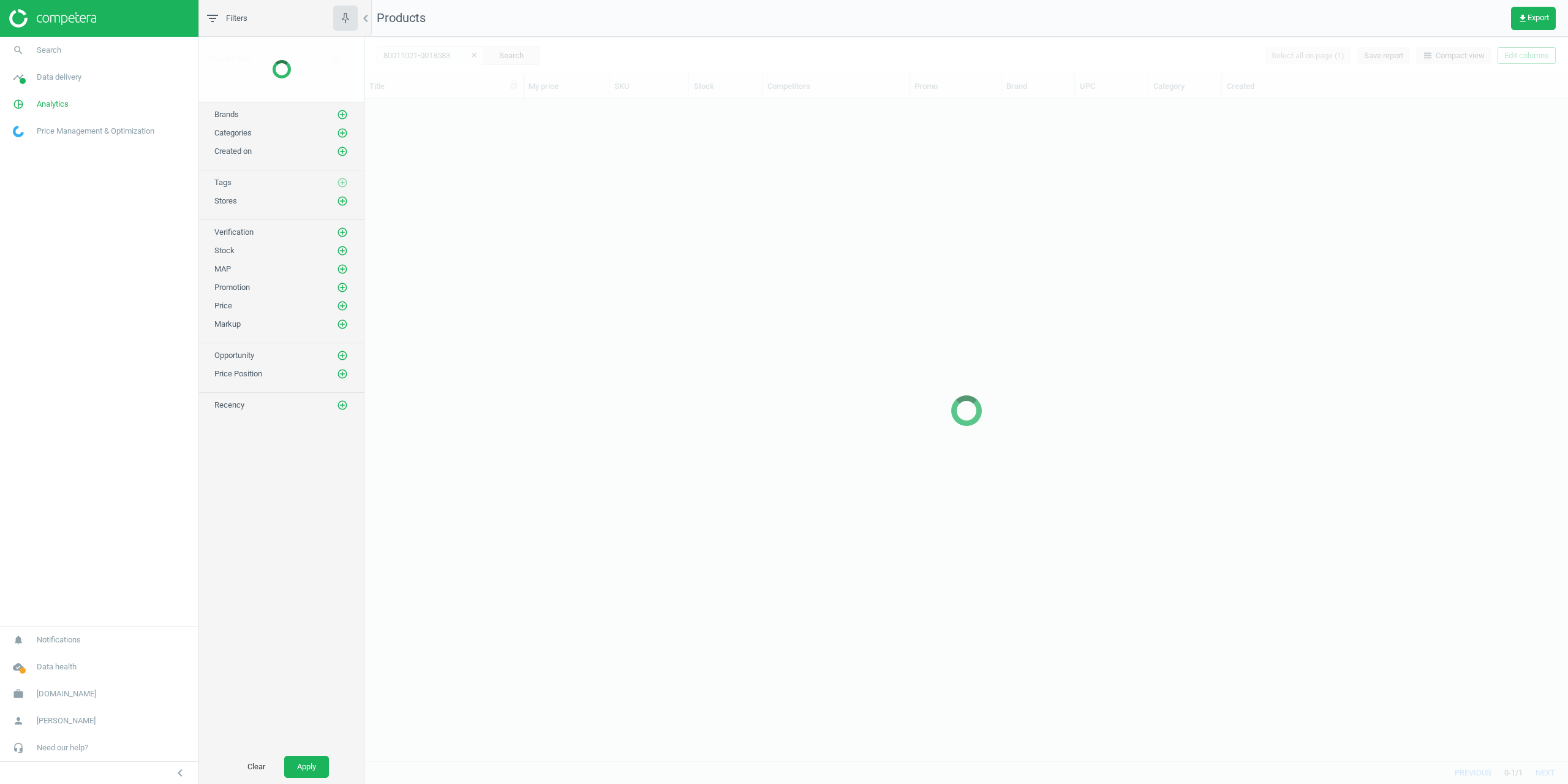
scroll to position [652, 1195]
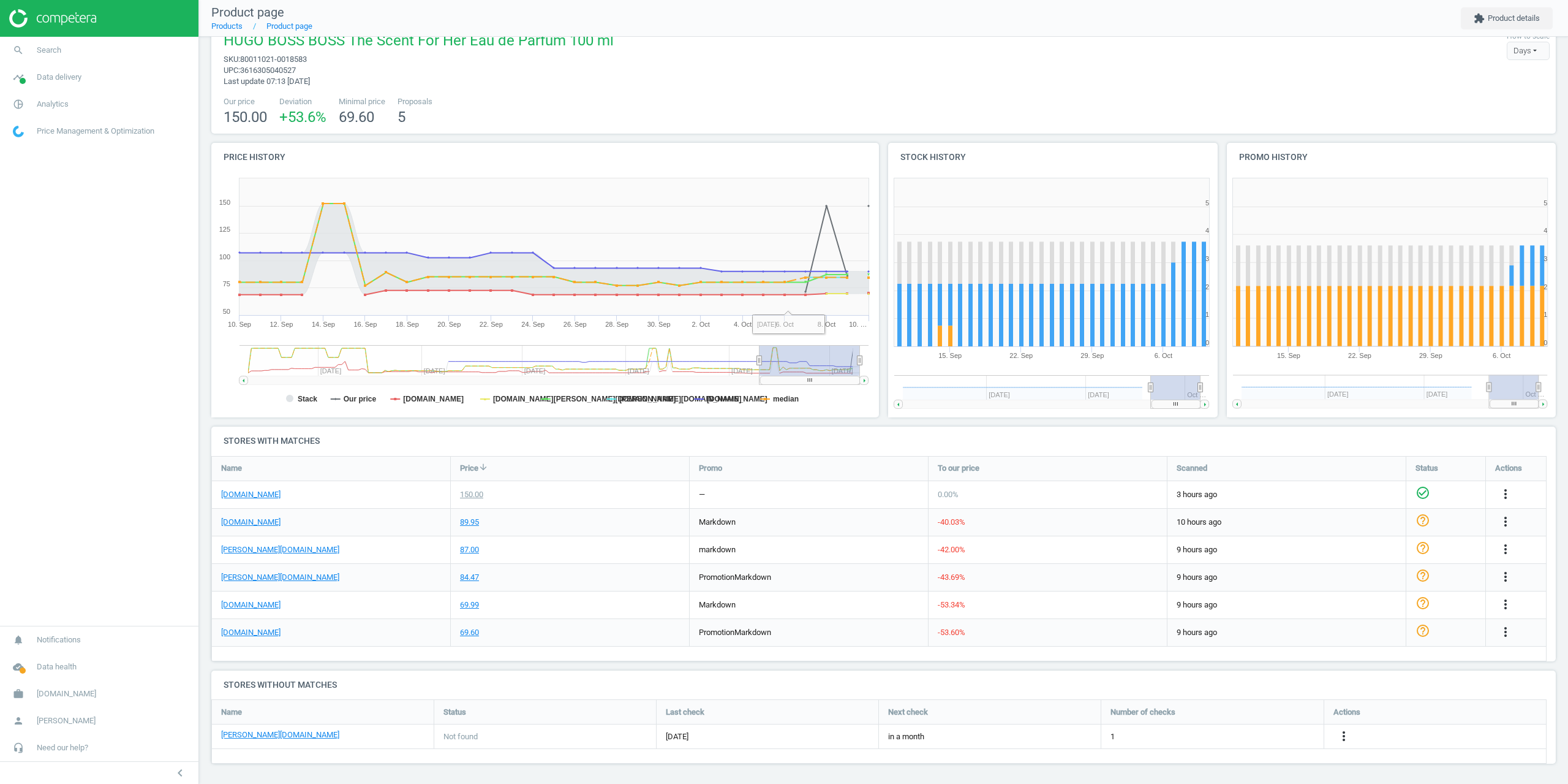
scroll to position [26, 0]
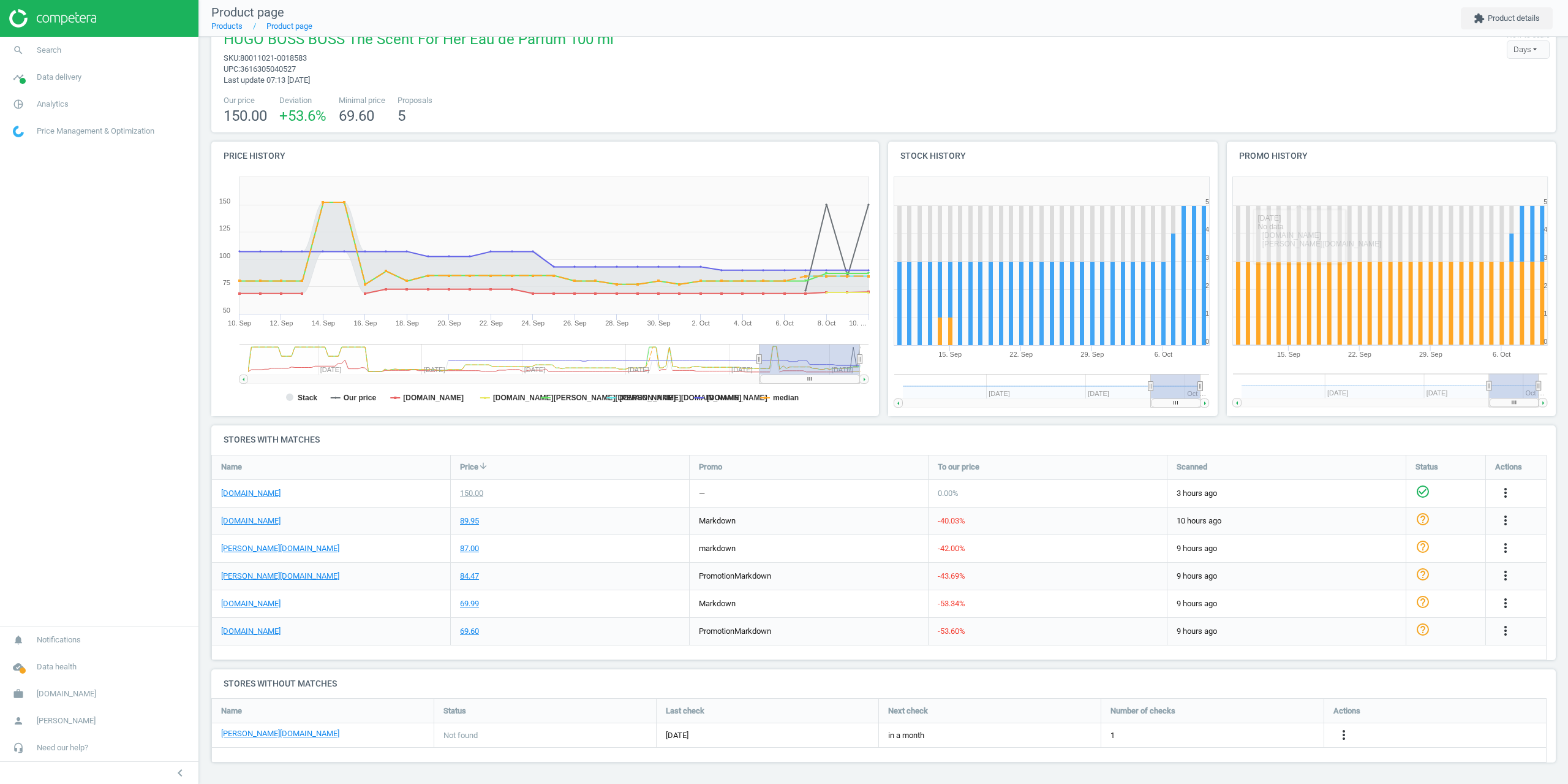
click at [719, 115] on div "Our price 150.00 Deviation +53.6 % Minimal price 69.60 Proposals 5" at bounding box center [883, 110] width 1332 height 31
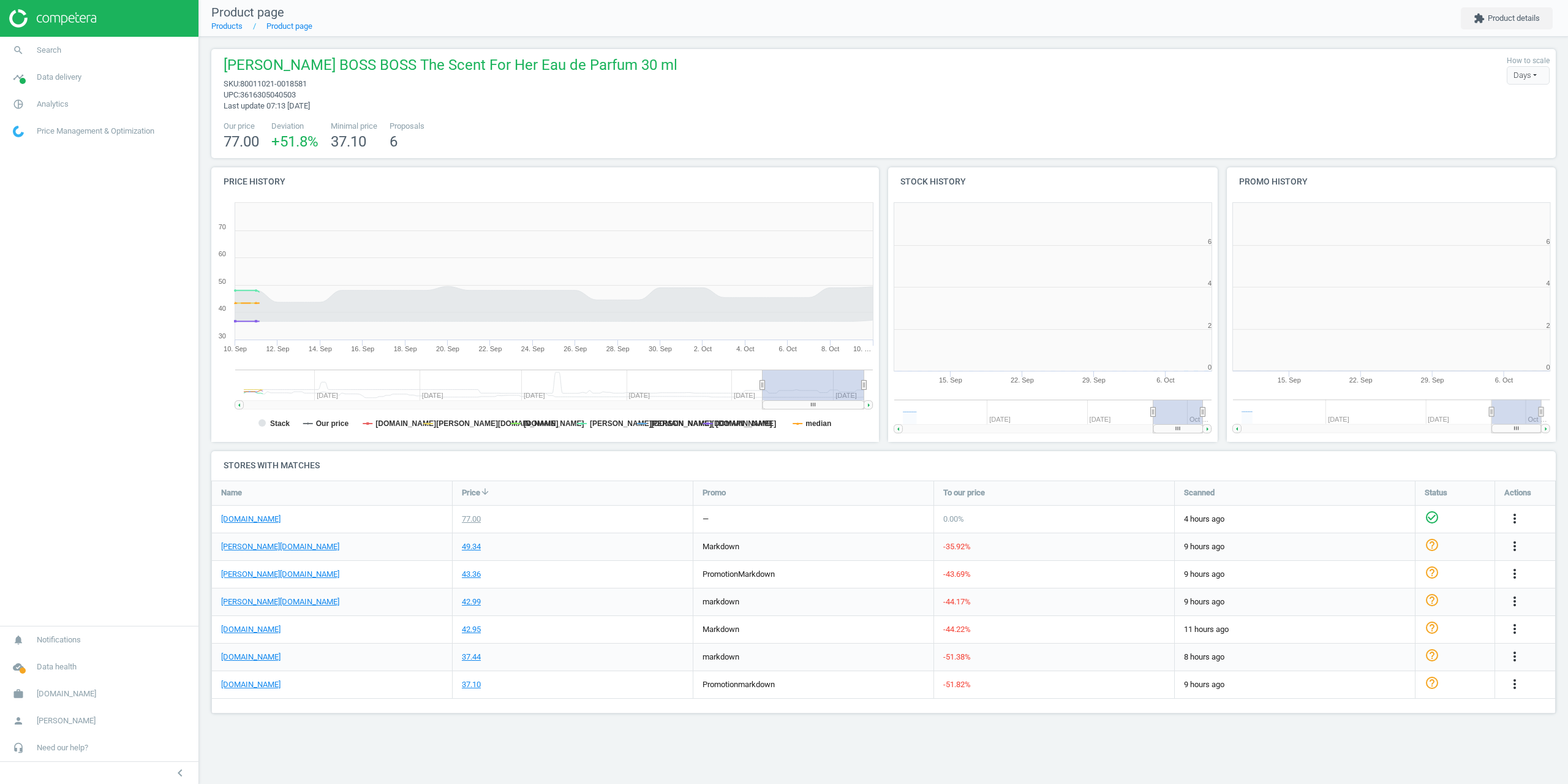
scroll to position [264, 348]
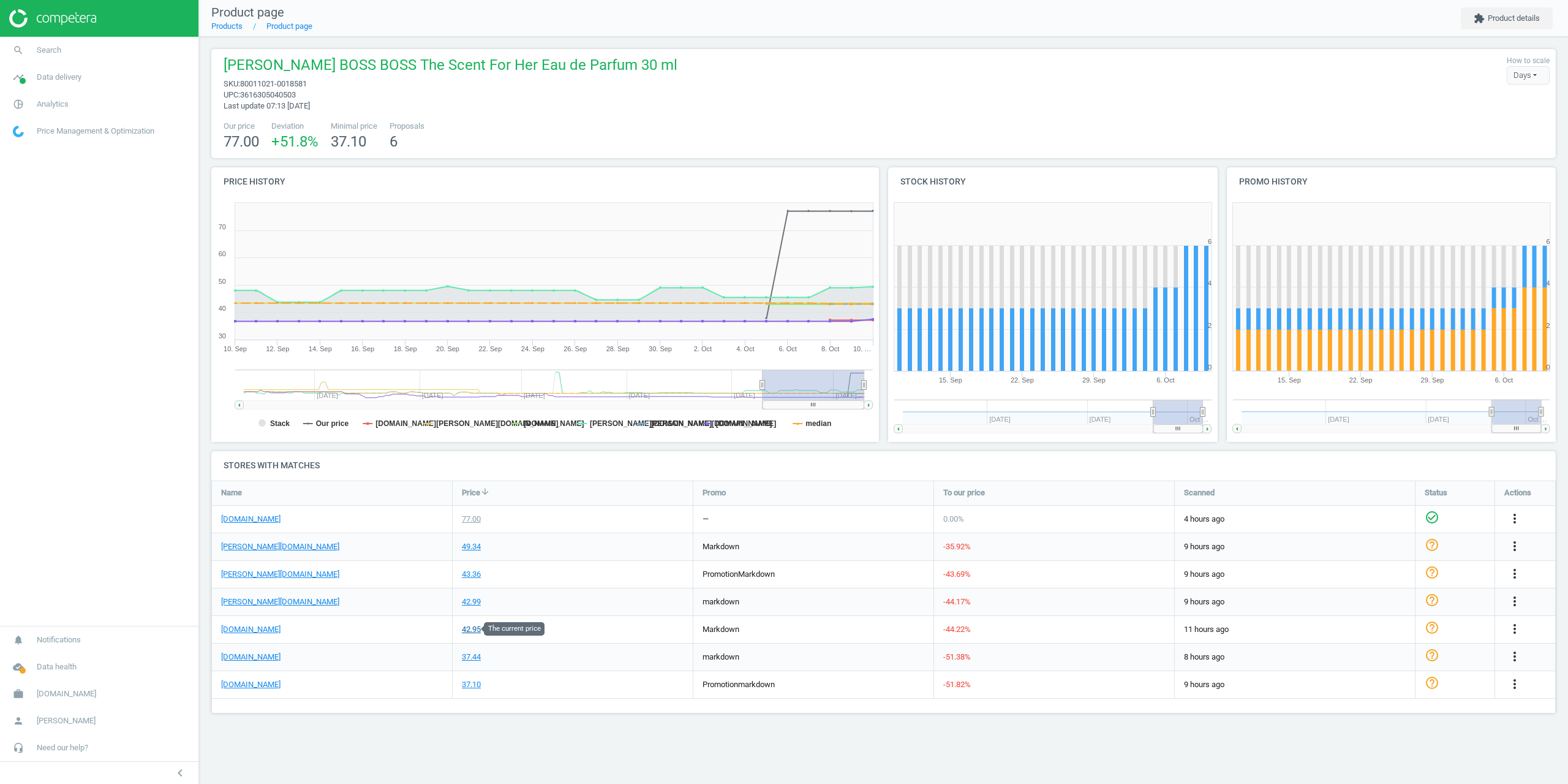
click at [474, 630] on div "42.95" at bounding box center [472, 629] width 19 height 11
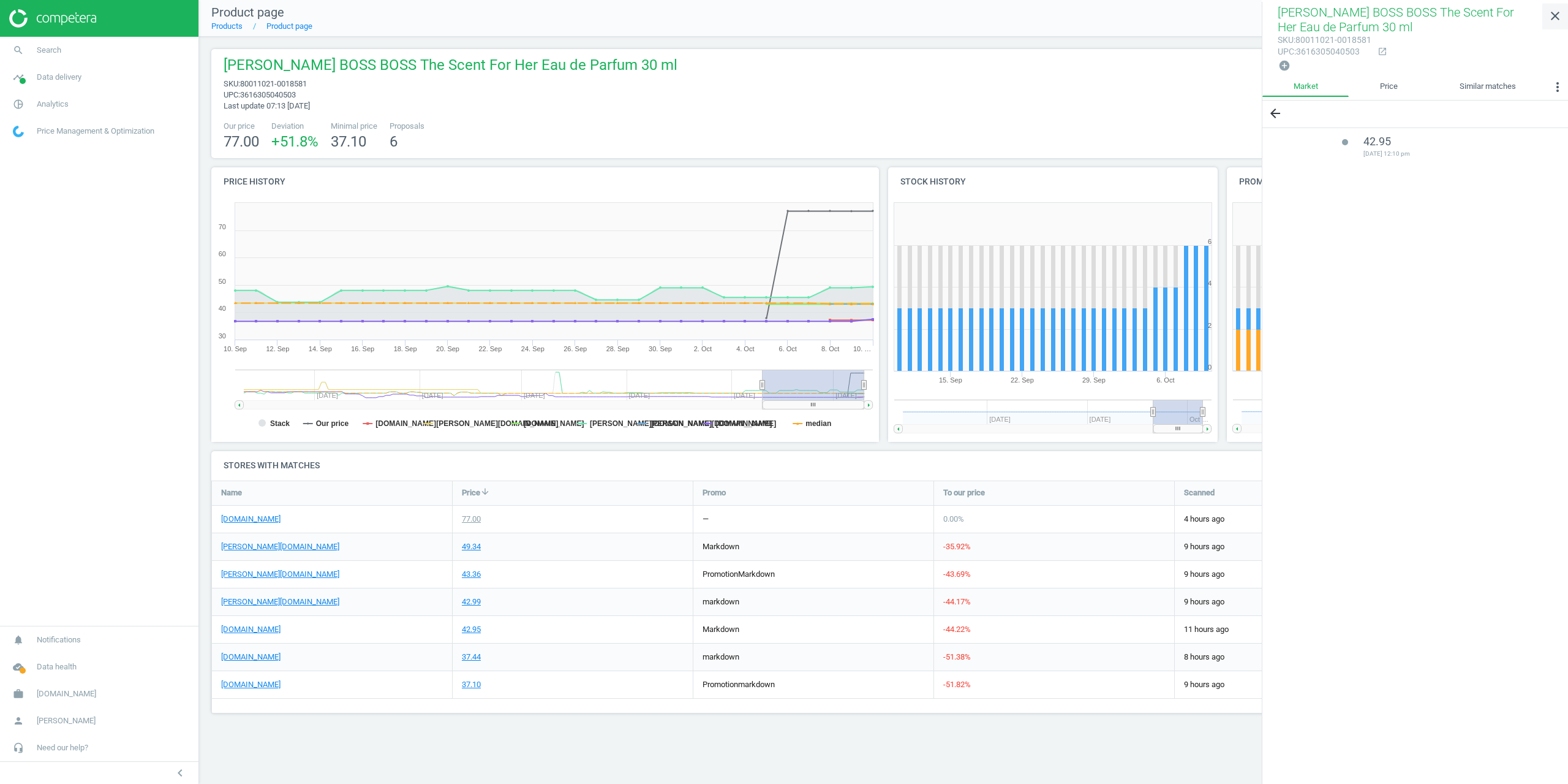
click at [1550, 12] on icon "close" at bounding box center [1555, 16] width 15 height 15
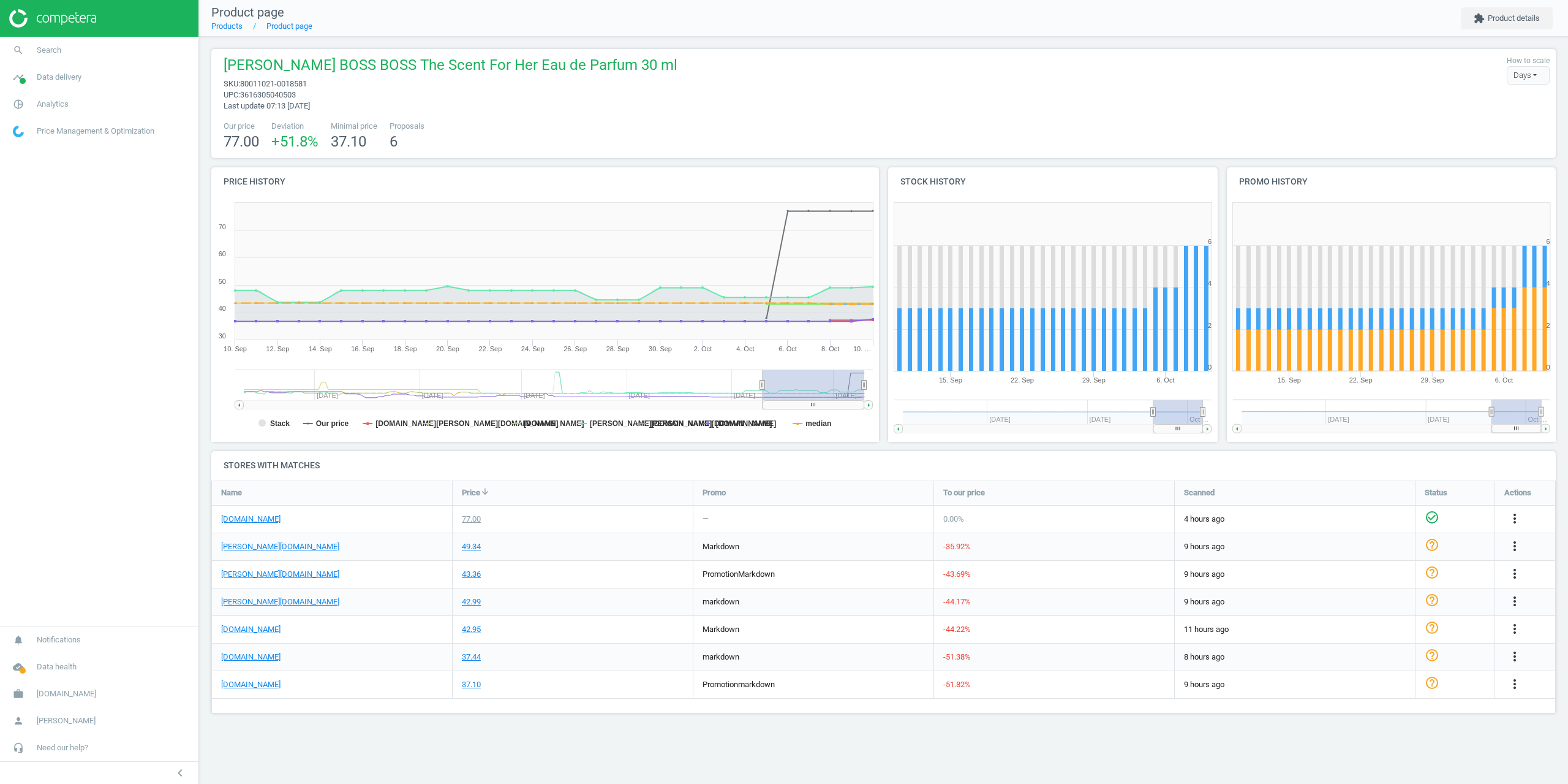
click at [1193, 117] on div "[PERSON_NAME] BOSS BOSS The Scent For Her Eau de Parfum 30 ml sku : 80011021-00…" at bounding box center [883, 104] width 1344 height 109
click at [472, 629] on div "42.95" at bounding box center [472, 629] width 19 height 11
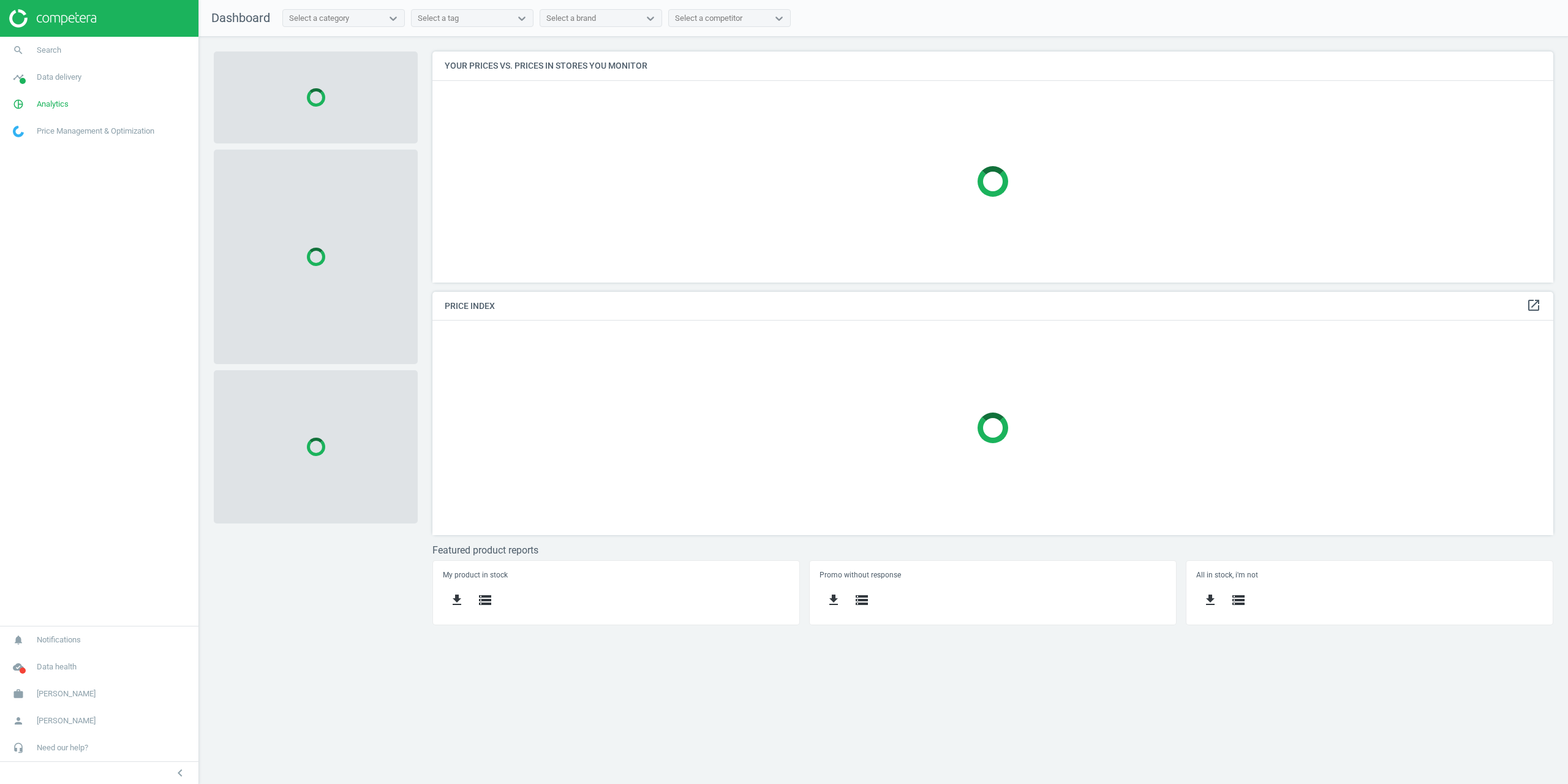
scroll to position [250, 1140]
click at [46, 42] on link "search Search" at bounding box center [99, 50] width 198 height 27
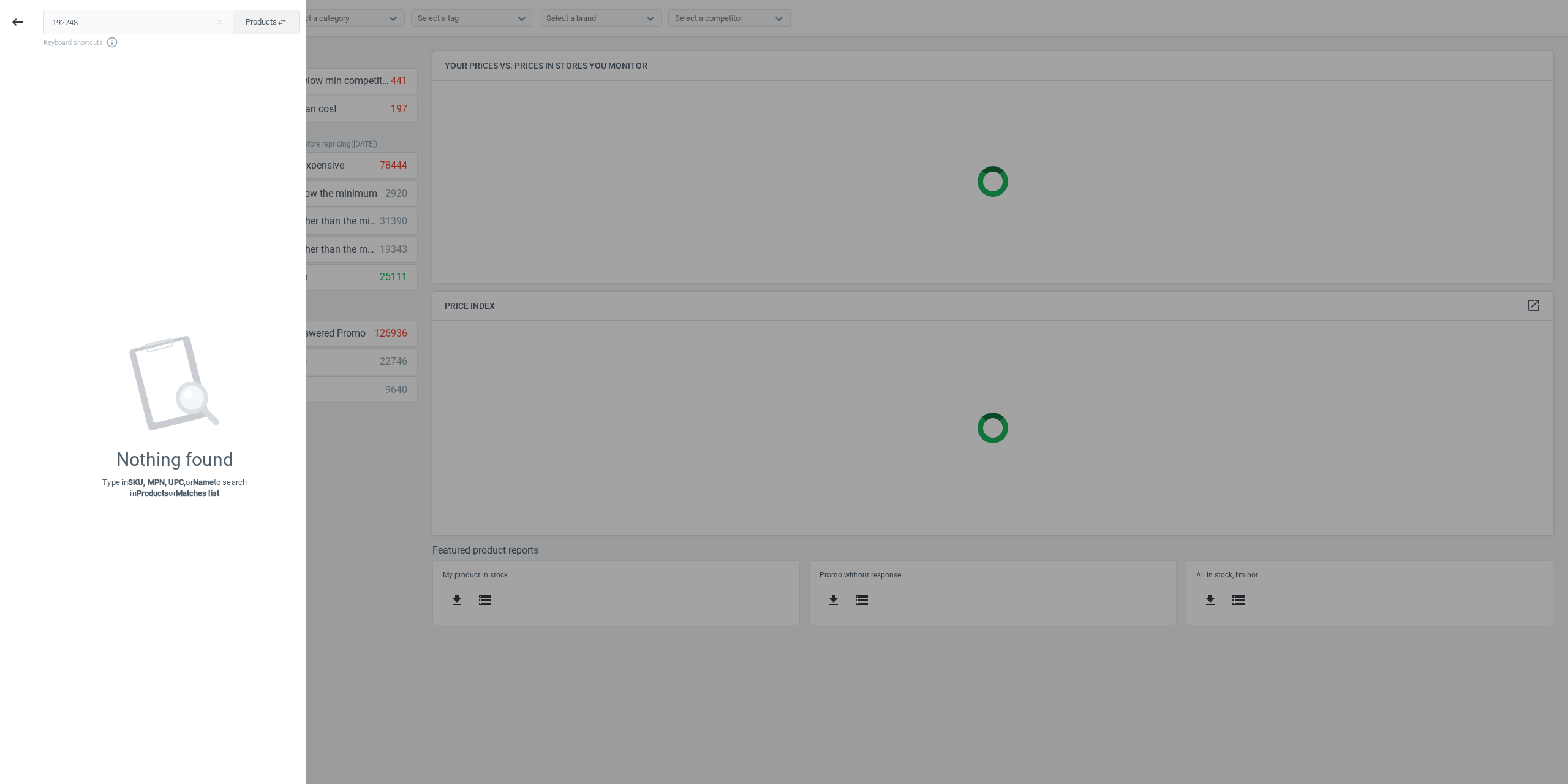
type input "192248"
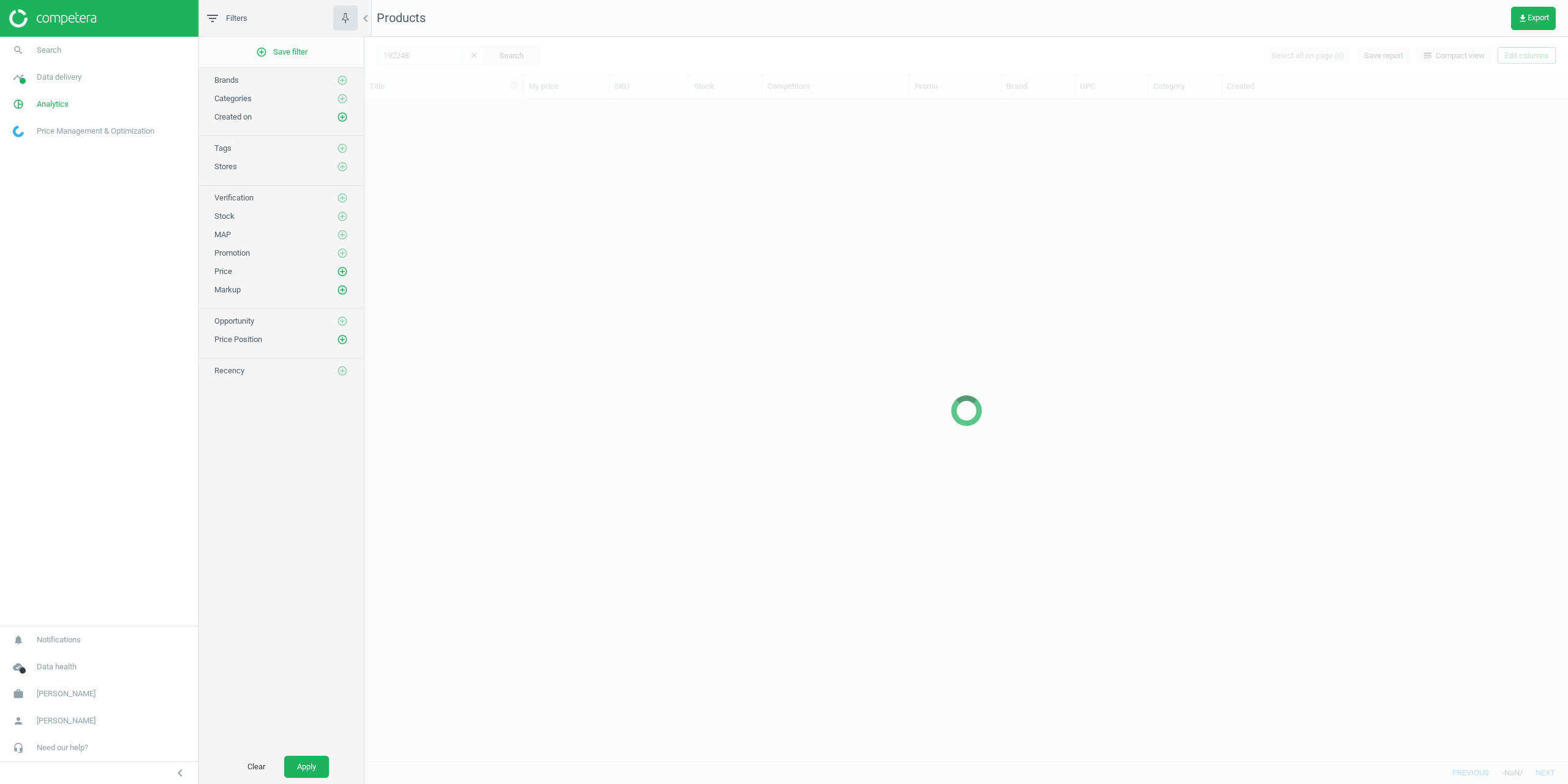
scroll to position [652, 1195]
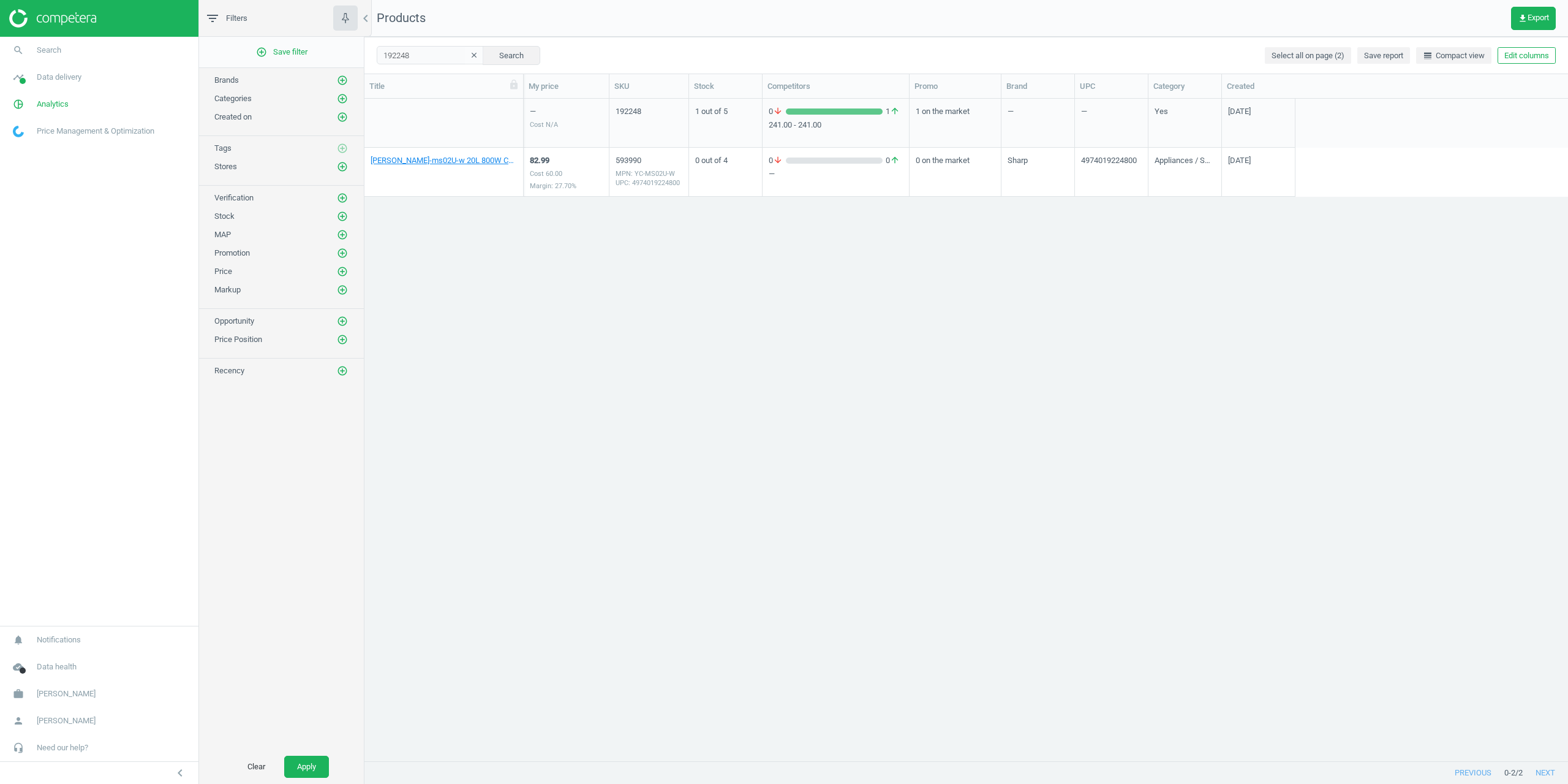
click at [375, 108] on div "grid" at bounding box center [444, 126] width 147 height 40
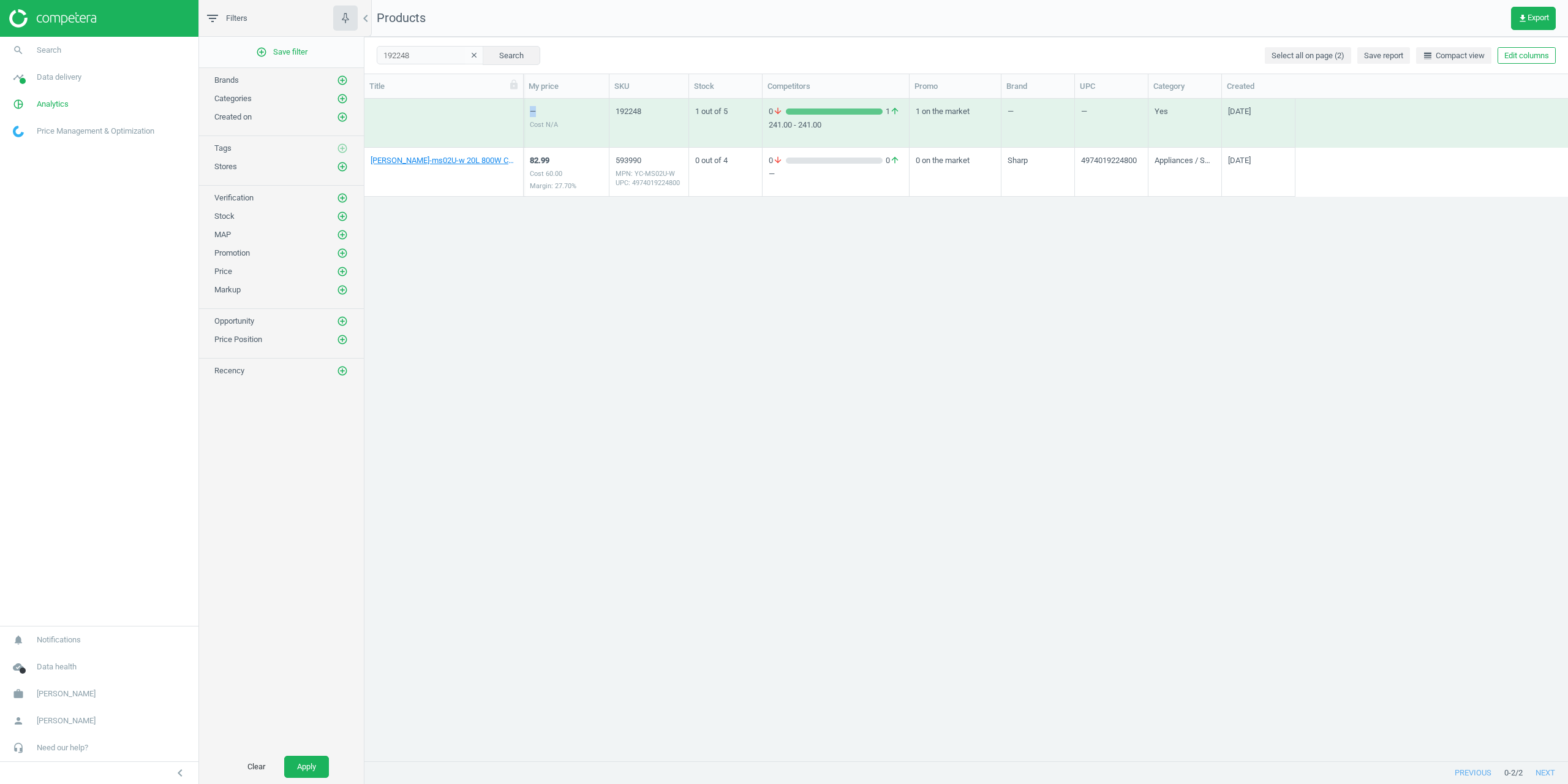
click at [375, 108] on div "grid" at bounding box center [444, 126] width 147 height 40
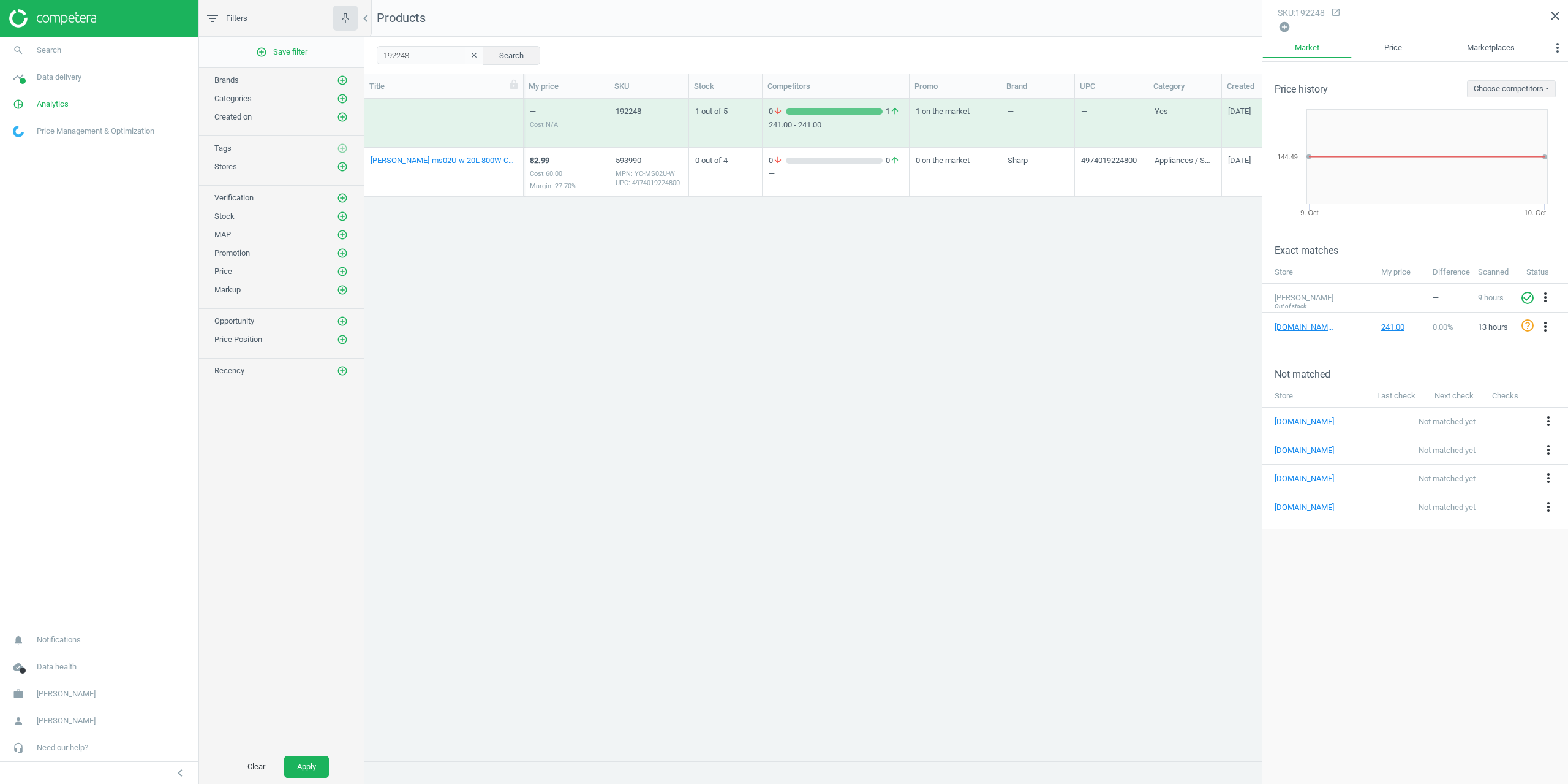
click at [1389, 62] on div "Price history Choose competitors google.co.uk/shopping" at bounding box center [1415, 80] width 306 height 35
click at [1385, 57] on link "Price" at bounding box center [1393, 48] width 82 height 21
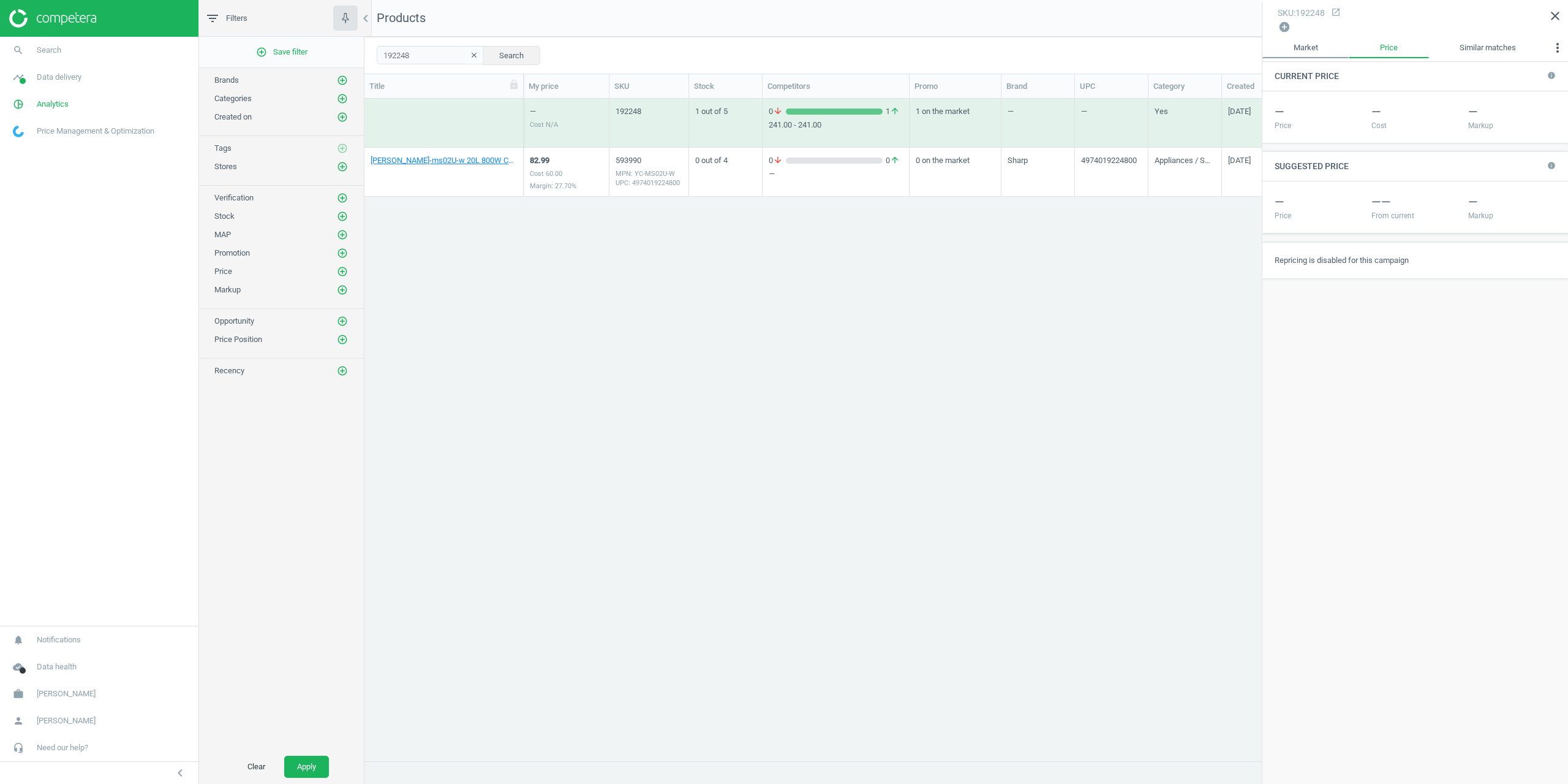
click at [1308, 47] on link "Market" at bounding box center [1306, 48] width 87 height 21
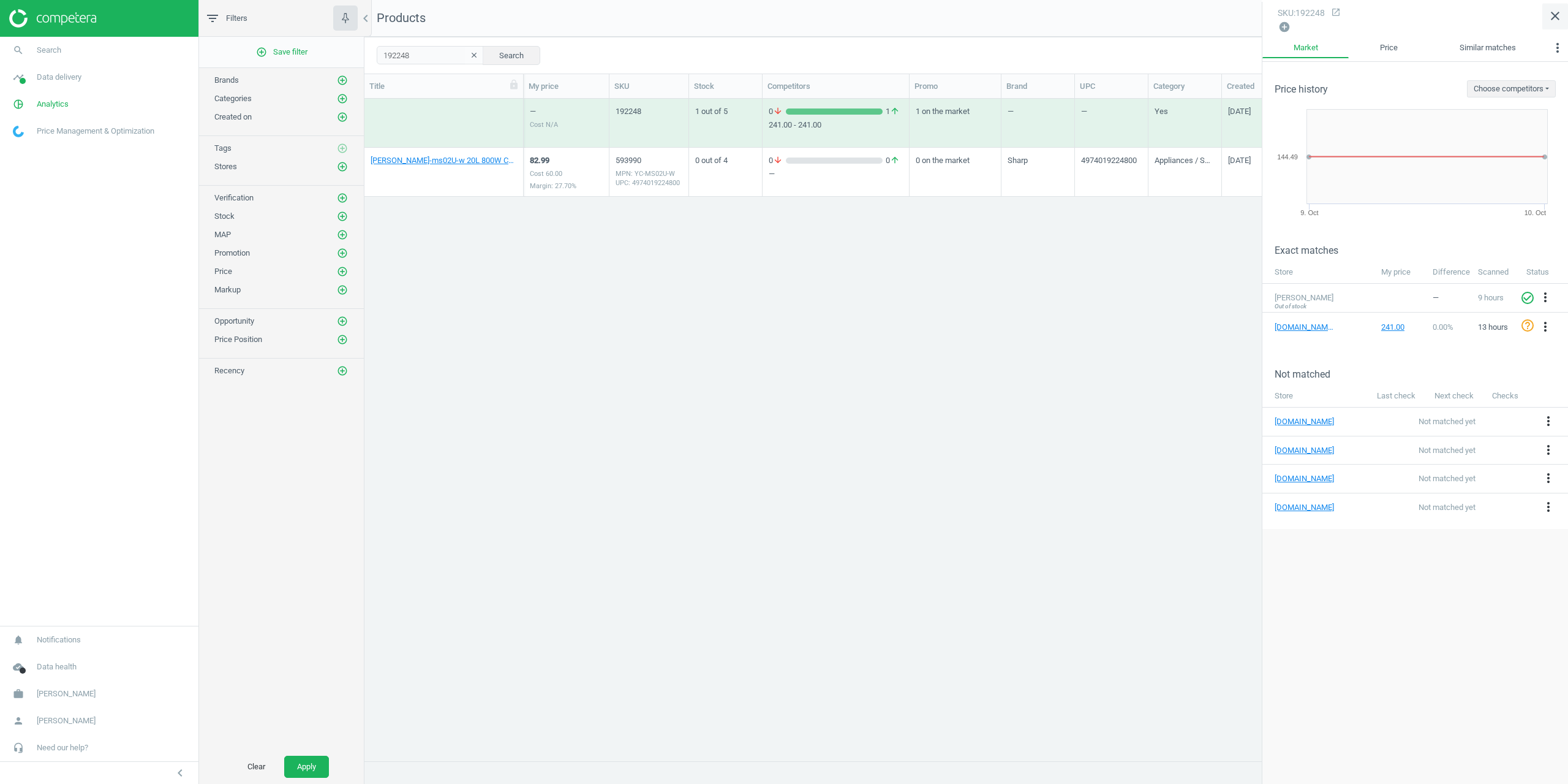
click at [1554, 19] on icon "close" at bounding box center [1555, 16] width 15 height 15
